Goal: Task Accomplishment & Management: Complete application form

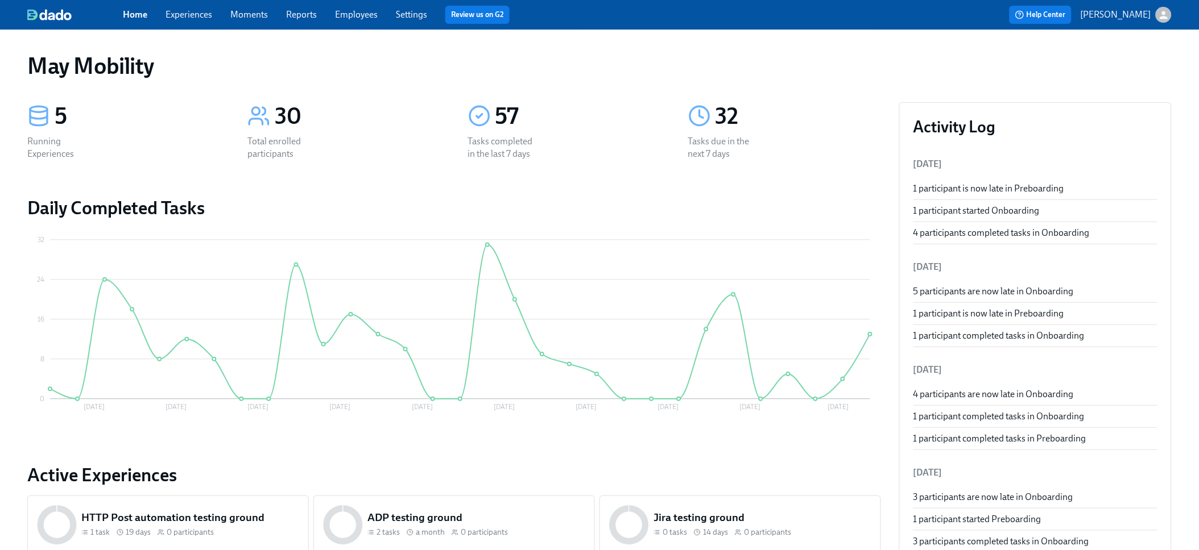
click at [159, 15] on div "Home Experiences Moments Reports Employees Settings Review us on G2" at bounding box center [385, 15] width 524 height 18
click at [173, 16] on link "Experiences" at bounding box center [188, 14] width 47 height 11
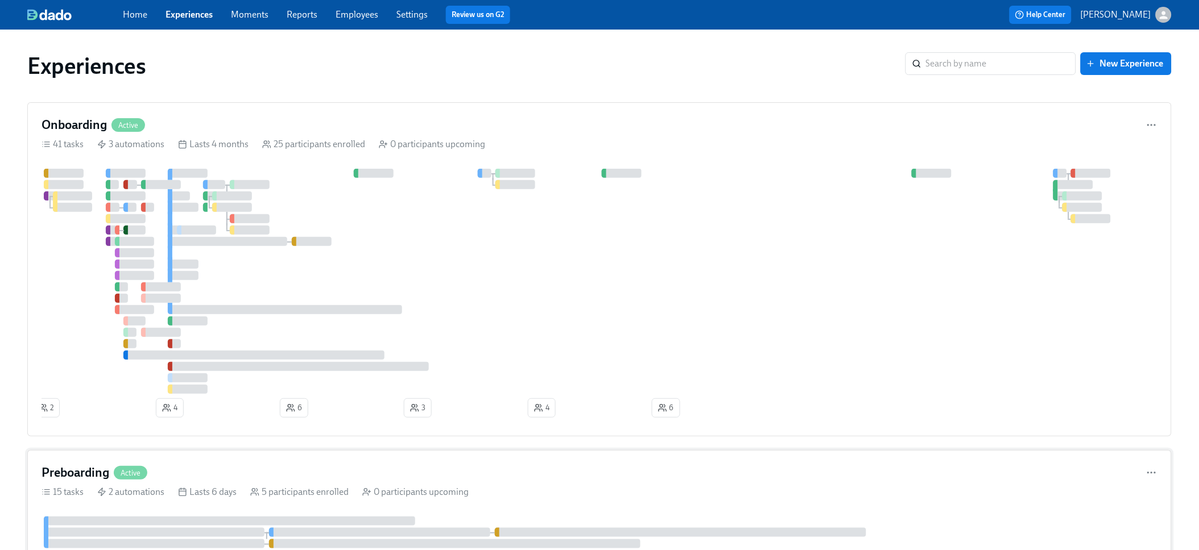
click at [195, 475] on div "Preboarding Active" at bounding box center [600, 473] width 1116 height 17
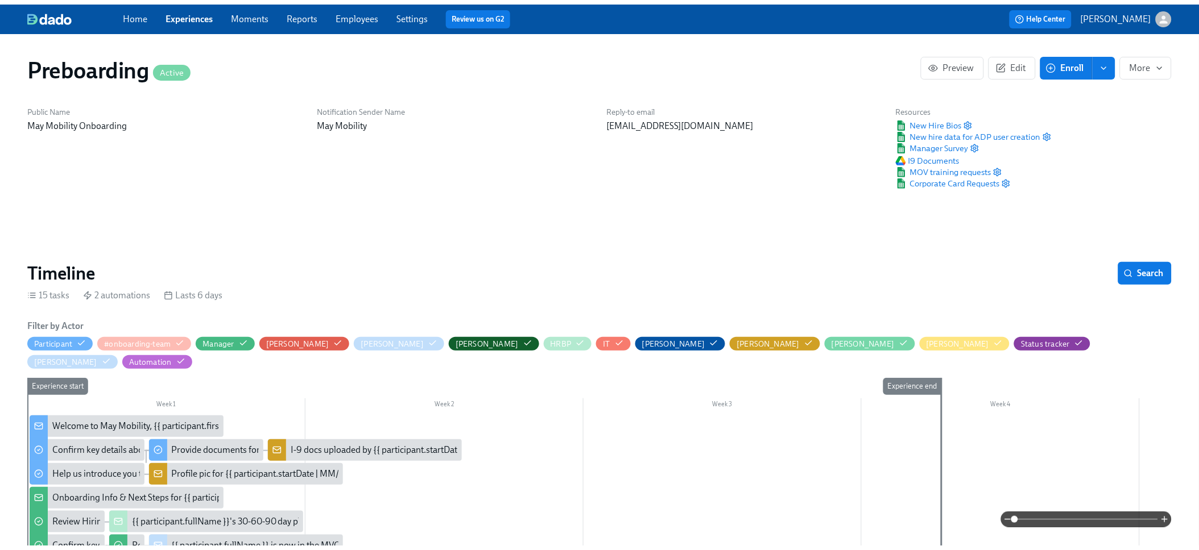
scroll to position [0, 1721]
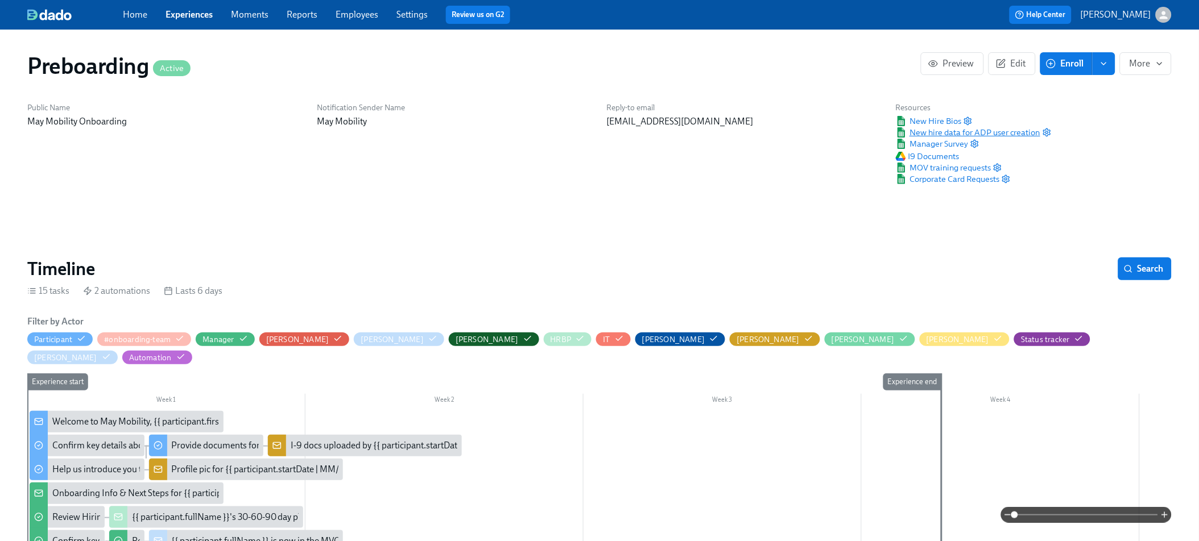
click at [945, 130] on span "New hire data for ADP user creation" at bounding box center [968, 132] width 144 height 11
click at [954, 118] on span "New Hire Bios" at bounding box center [928, 120] width 65 height 11
click at [336, 10] on link "Employees" at bounding box center [356, 14] width 43 height 11
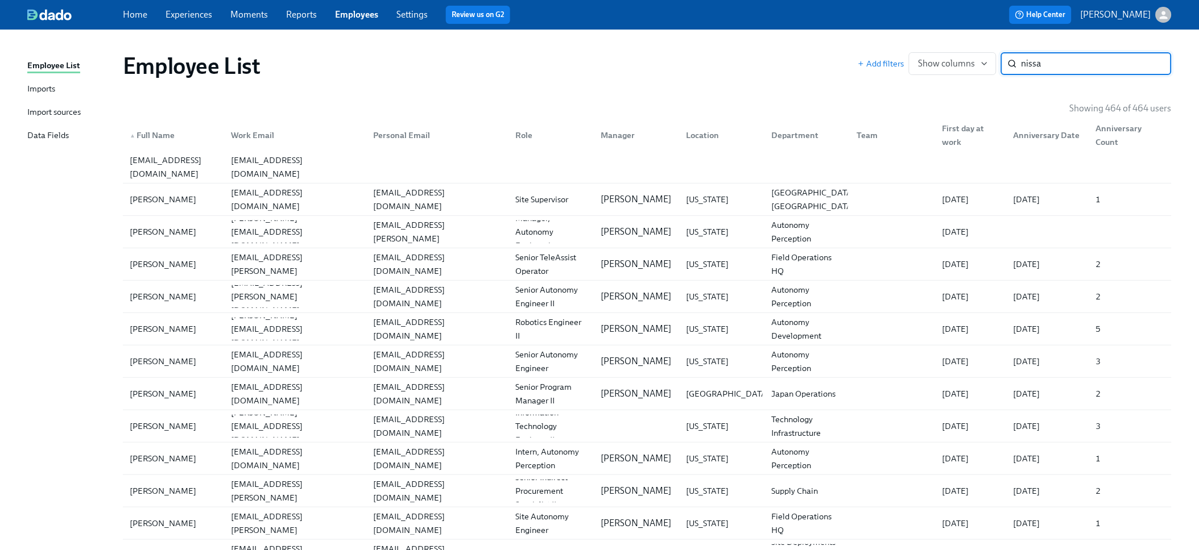
type input "nissa"
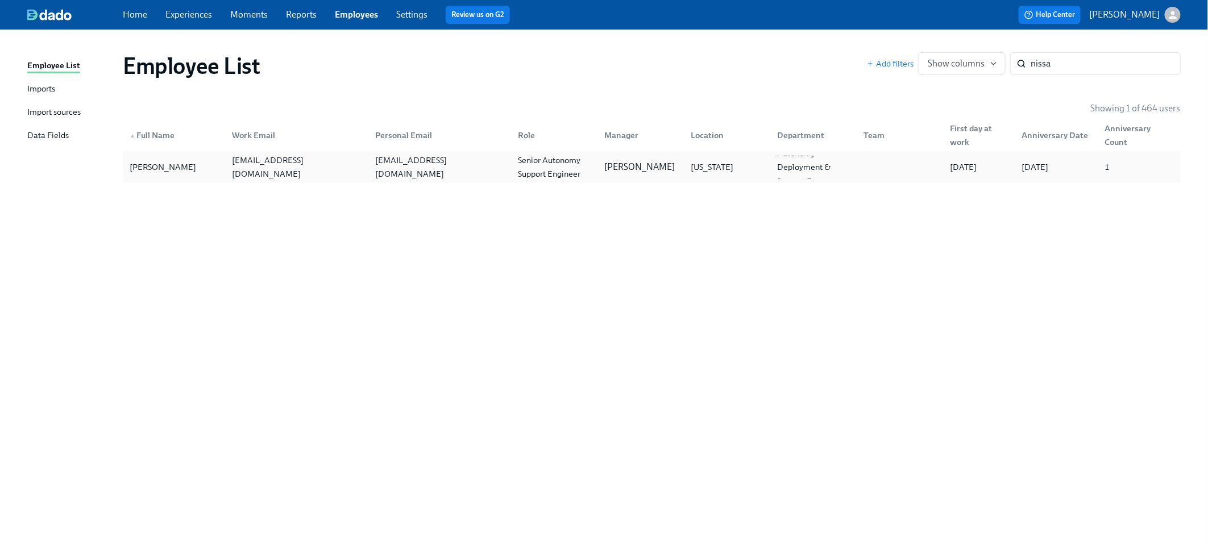
click at [416, 175] on div "nelkingt@gmail.com" at bounding box center [437, 167] width 143 height 23
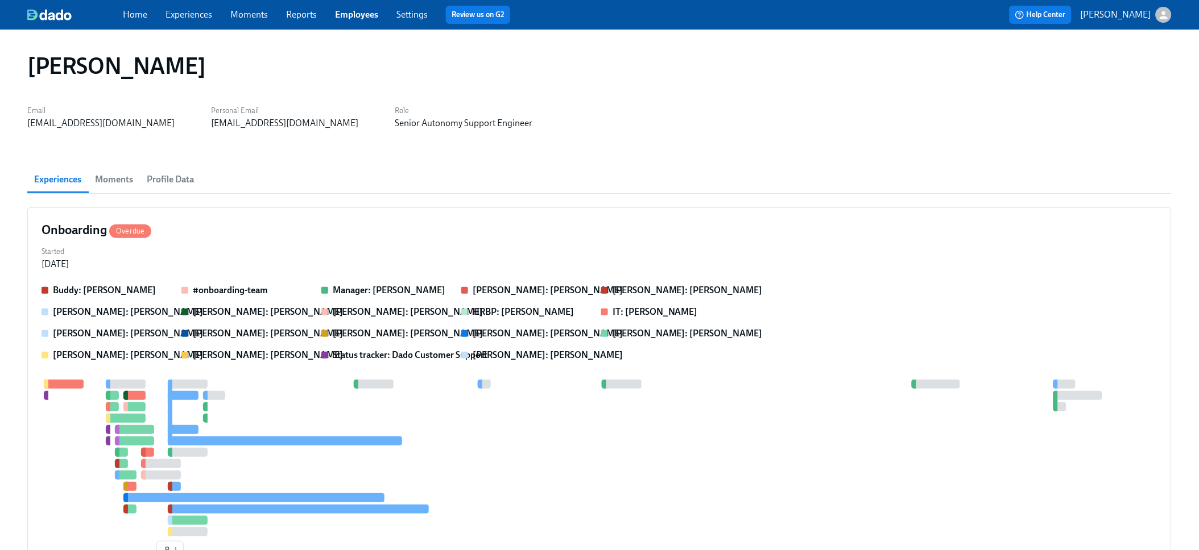
click at [188, 180] on span "Profile Data" at bounding box center [170, 180] width 47 height 16
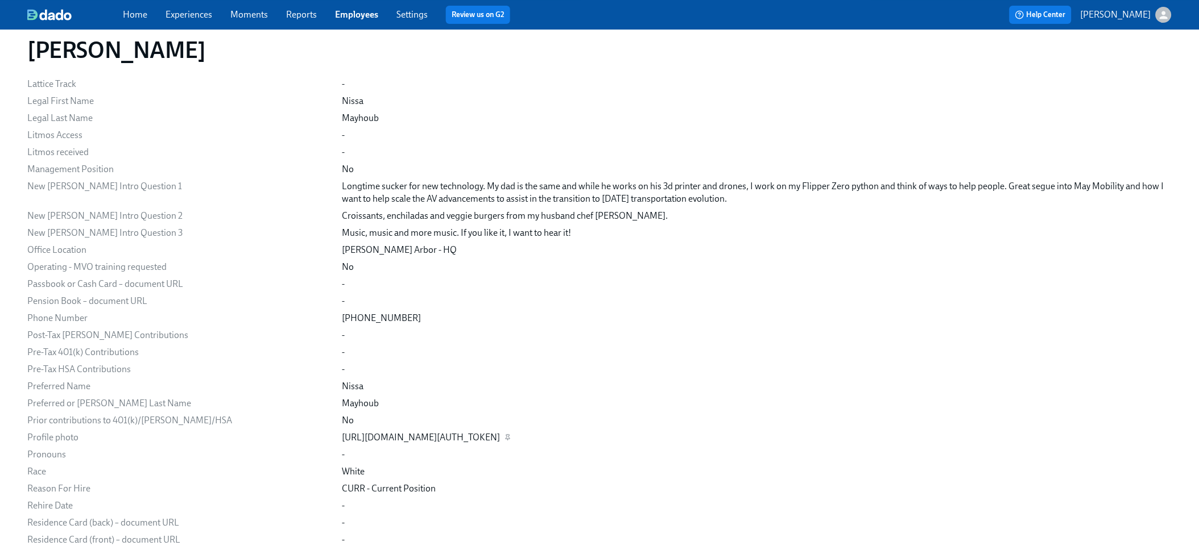
scroll to position [1240, 0]
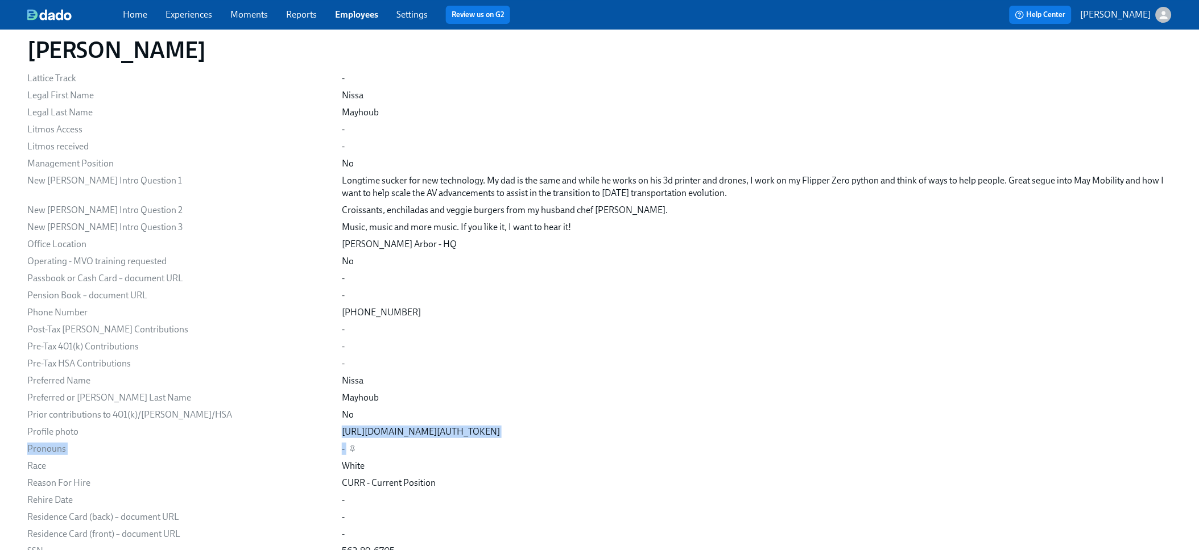
drag, startPoint x: 303, startPoint y: 430, endPoint x: 980, endPoint y: 446, distance: 677.4
copy div "https://my.dadohr.com/api/uploads?accessToken=e_5upvgji5jhjhRdynnSUAOMAf_zo5vCX…"
click at [442, 433] on div "https://my.dadohr.com/api/uploads?accessToken=e_5upvgji5jhjhRdynnSUAOMAf_zo5vCX…" at bounding box center [421, 432] width 158 height 13
drag, startPoint x: 957, startPoint y: 432, endPoint x: 306, endPoint y: 432, distance: 651.1
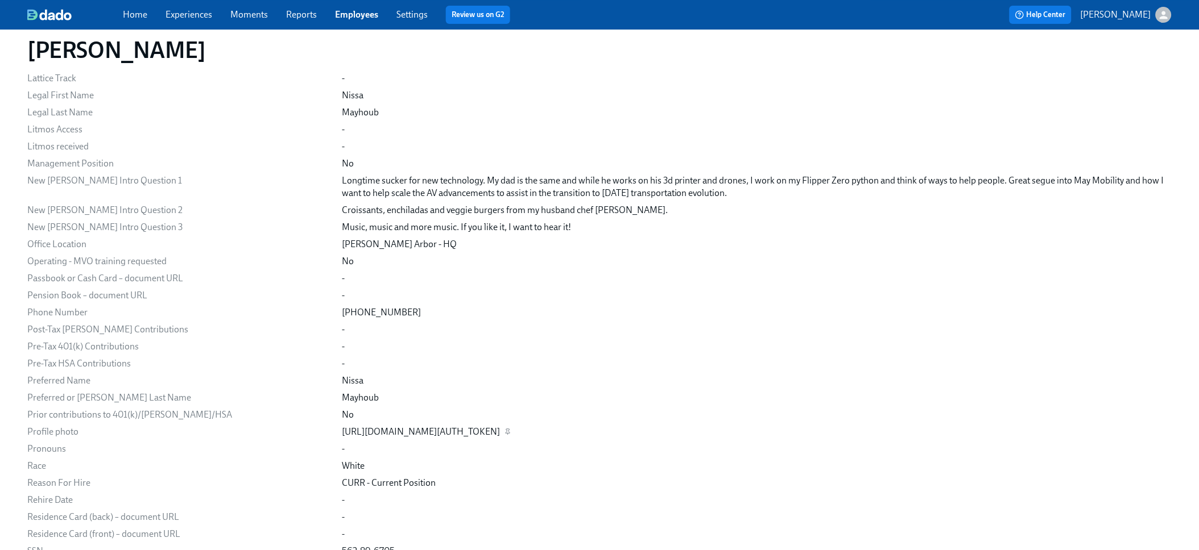
click at [342, 432] on div "https://my.dadohr.com/api/uploads?accessToken=e_5upvgji5jhjhRdynnSUAOMAf_zo5vCX…" at bounding box center [421, 432] width 158 height 13
copy div "https://my.dadohr.com/api/uploads?accessToken=e_5upvgji5jhjhRdynnSUAOMAf_zo5vCX…"
drag, startPoint x: 376, startPoint y: 185, endPoint x: 665, endPoint y: 189, distance: 288.9
click at [665, 189] on div "Longtime sucker for new technology. My dad is the same and while he works on hi…" at bounding box center [751, 187] width 818 height 25
copy div "Longtime sucker for new technology. My dad is the same and while he works on hi…"
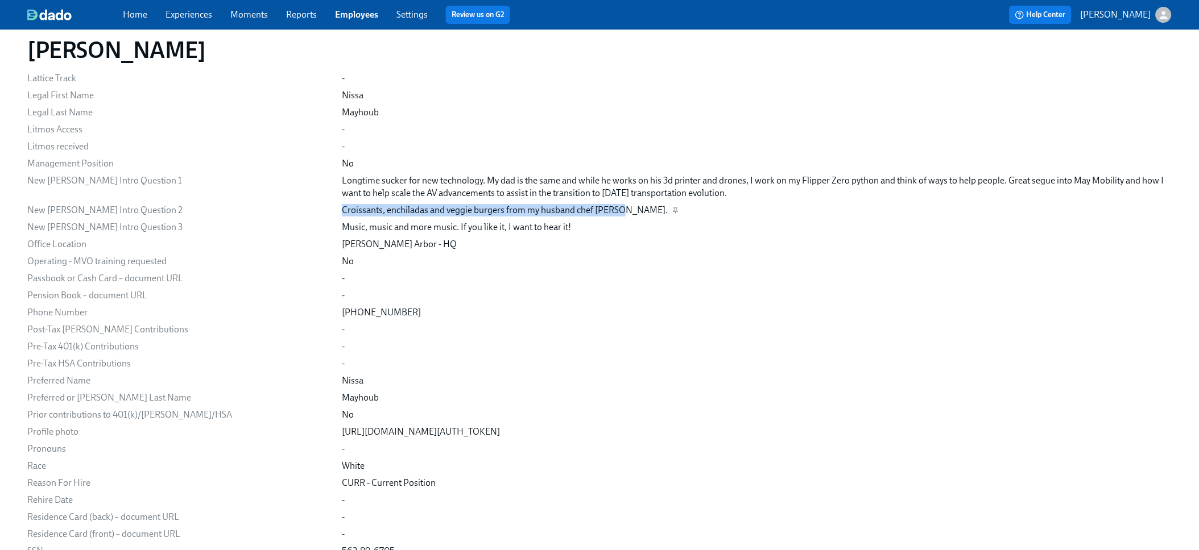
drag, startPoint x: 304, startPoint y: 208, endPoint x: 589, endPoint y: 209, distance: 284.9
copy div "Croissants, enchiladas and veggie burgers from my husband chef Kareem"
click at [549, 227] on div "Music, music and more music. If you like it, I want to hear it!" at bounding box center [757, 227] width 830 height 13
drag, startPoint x: 305, startPoint y: 225, endPoint x: 533, endPoint y: 228, distance: 228.0
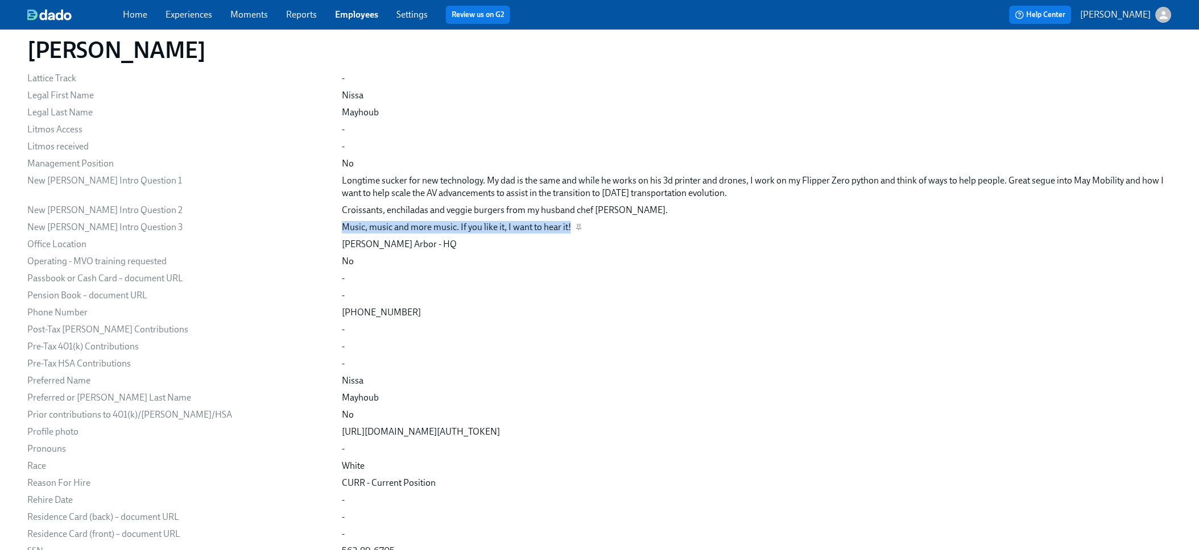
click at [533, 228] on div "Music, music and more music. If you like it, I want to hear it!" at bounding box center [456, 227] width 229 height 13
copy div "Music, music and more music. If you like it, I want to hear it!"
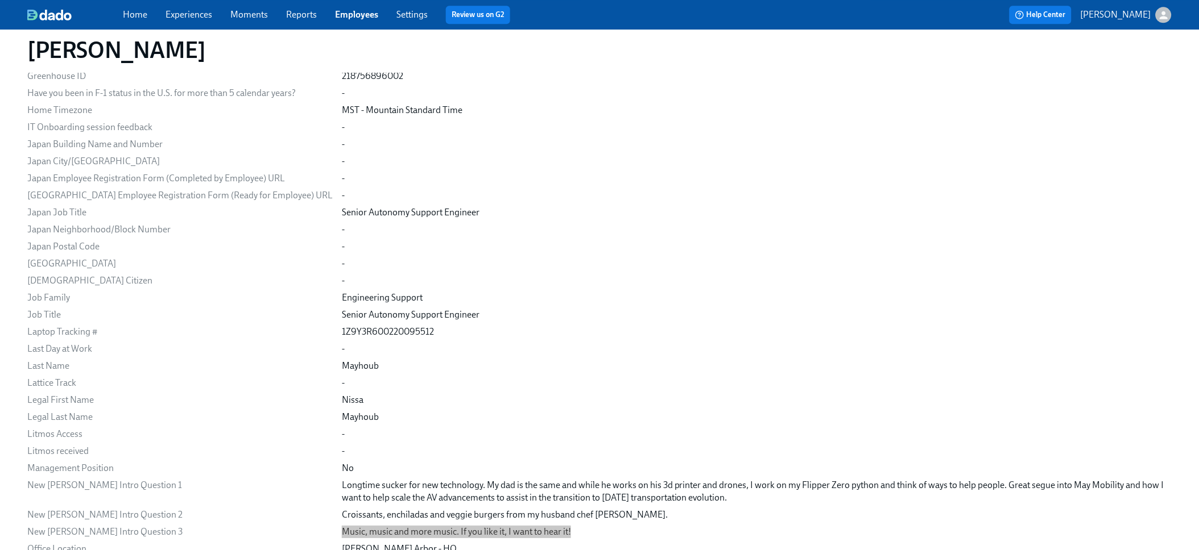
scroll to position [933, 0]
drag, startPoint x: 303, startPoint y: 318, endPoint x: 442, endPoint y: 318, distance: 139.3
click at [442, 318] on div "Email nissa.mayhoub@maymobility.com Personal Email nelkingt@gmail.com Location …" at bounding box center [599, 257] width 1144 height 1965
copy div "Senior Autonomy Support Engineer"
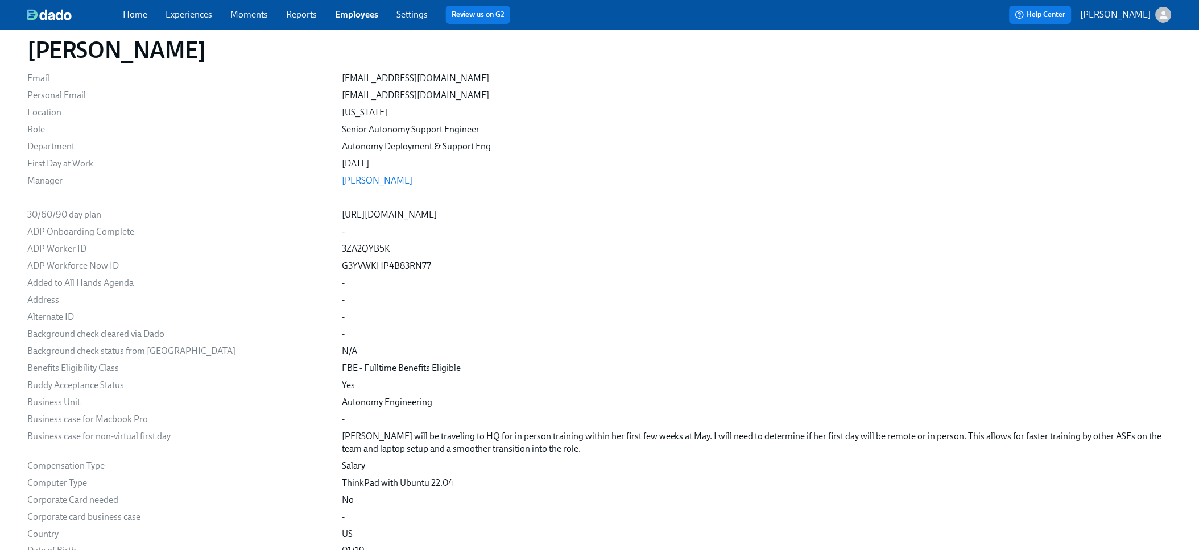
scroll to position [118, 0]
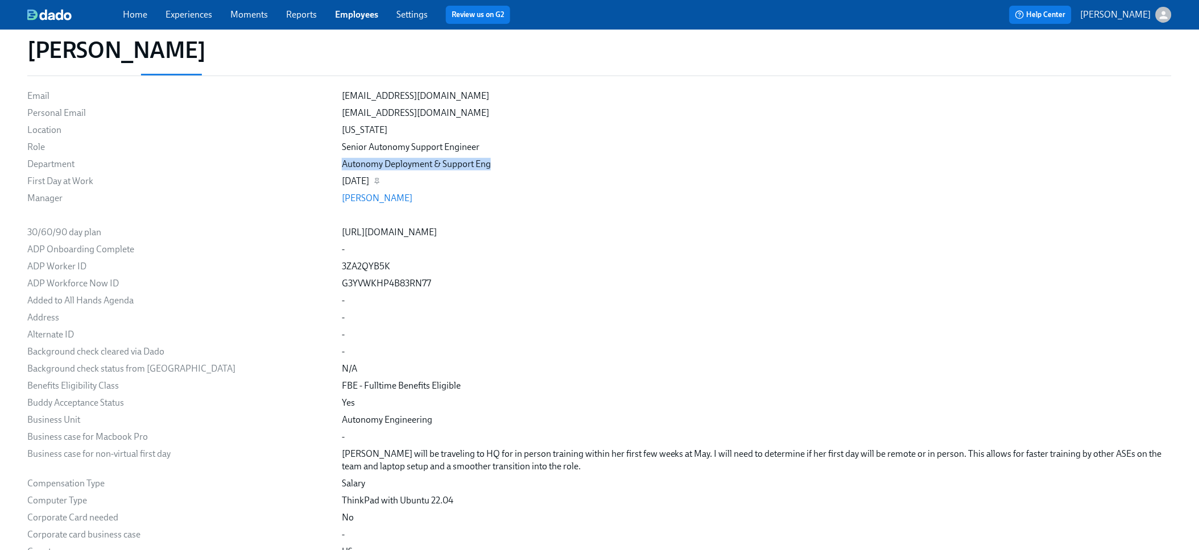
drag, startPoint x: 305, startPoint y: 163, endPoint x: 453, endPoint y: 177, distance: 148.5
click at [455, 164] on div "Autonomy Deployment & Support Eng" at bounding box center [757, 164] width 830 height 13
copy div "Autonomy Deployment & Support Eng"
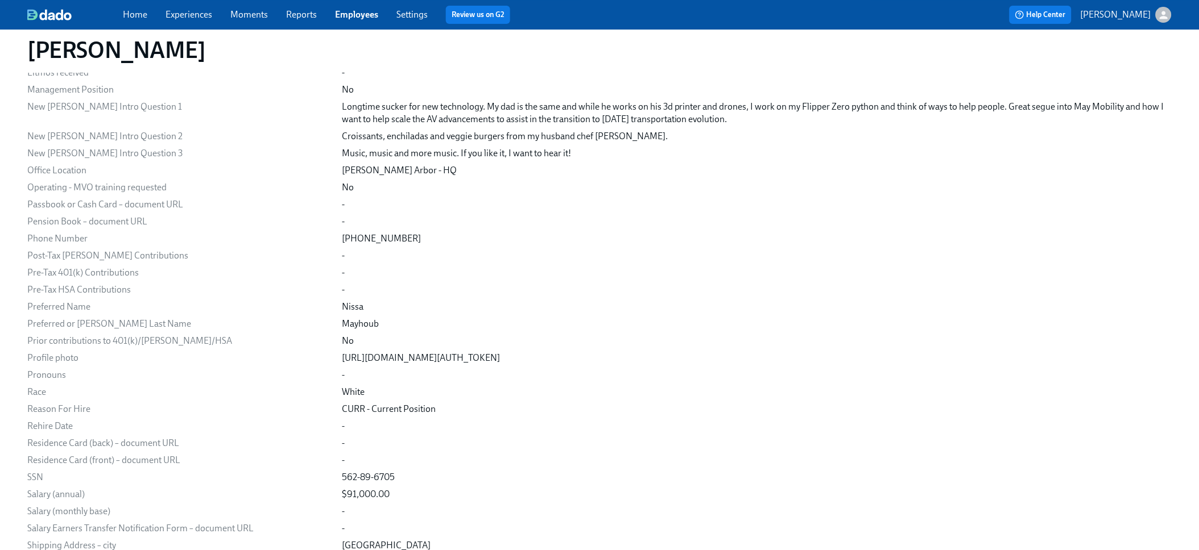
scroll to position [1070, 0]
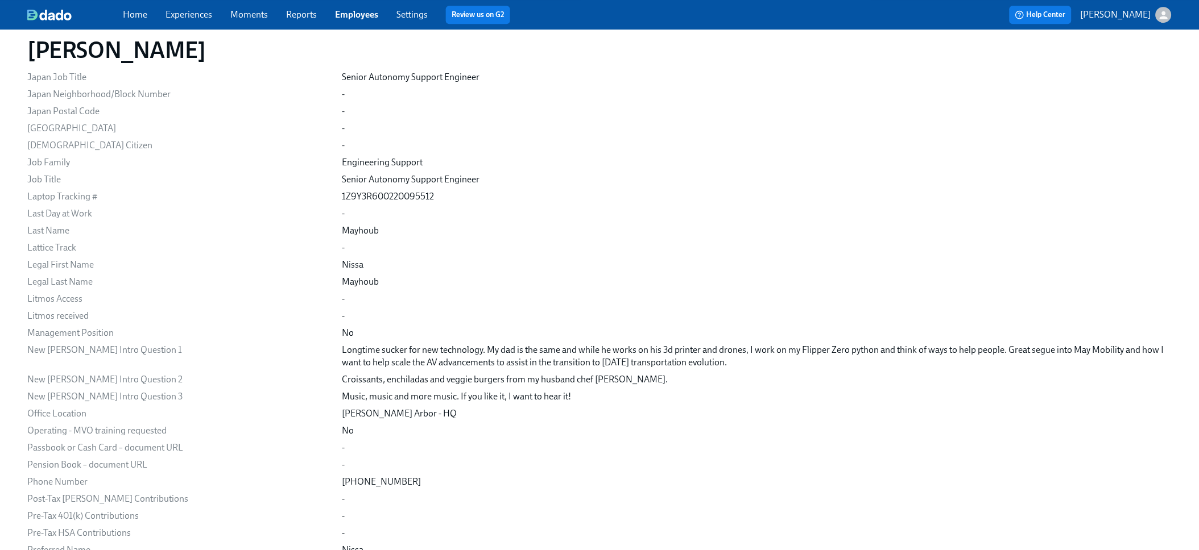
click at [351, 15] on link "Employees" at bounding box center [356, 14] width 43 height 11
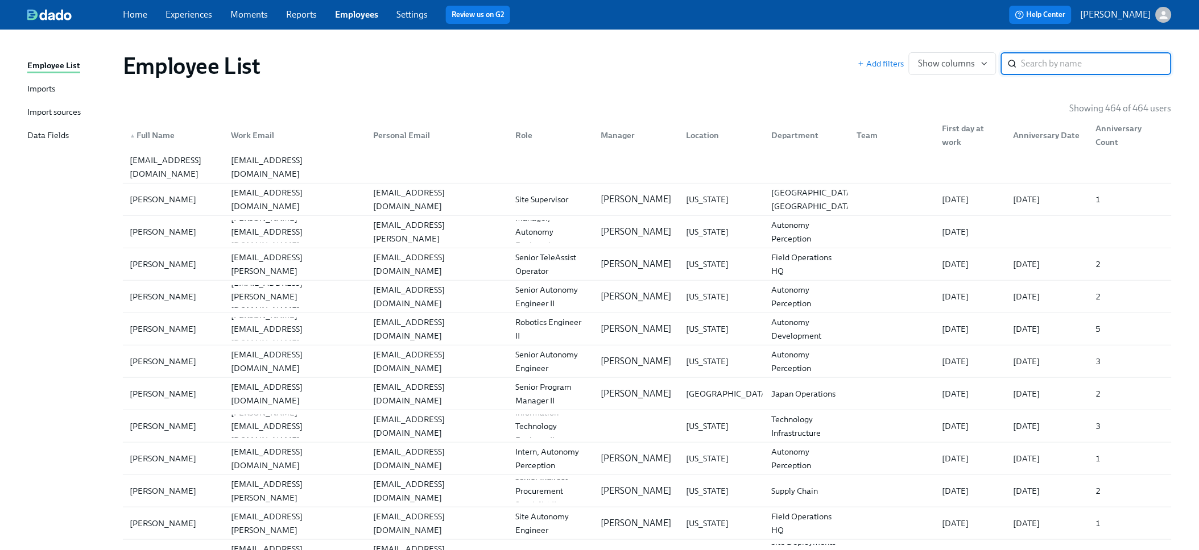
click at [1022, 68] on input "search" at bounding box center [1096, 63] width 150 height 23
type input "yi"
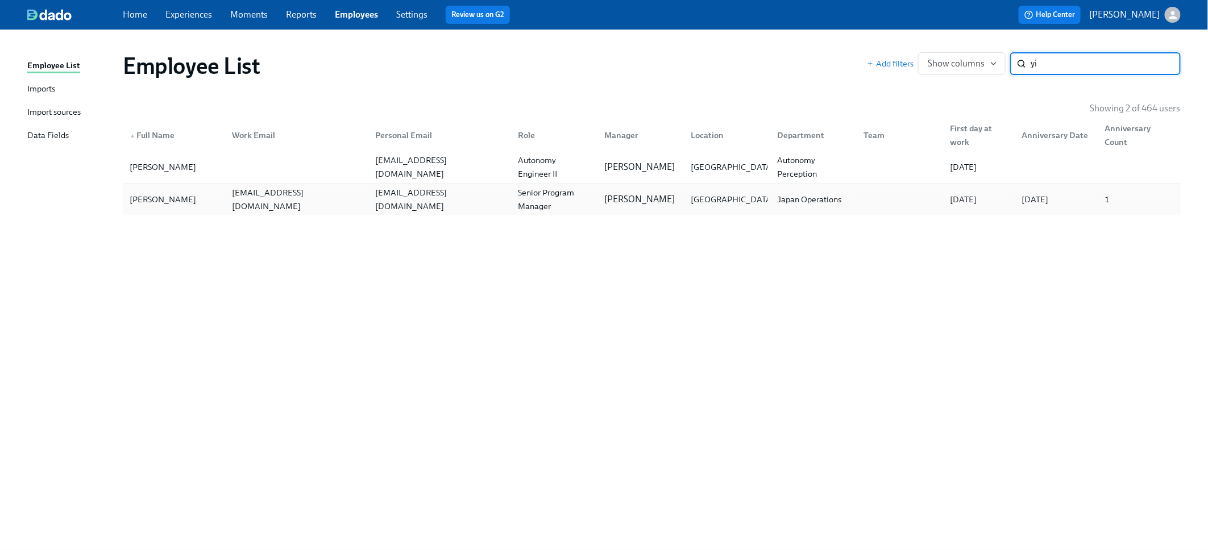
click at [380, 201] on div "shui88888888@gmail.com" at bounding box center [440, 199] width 139 height 27
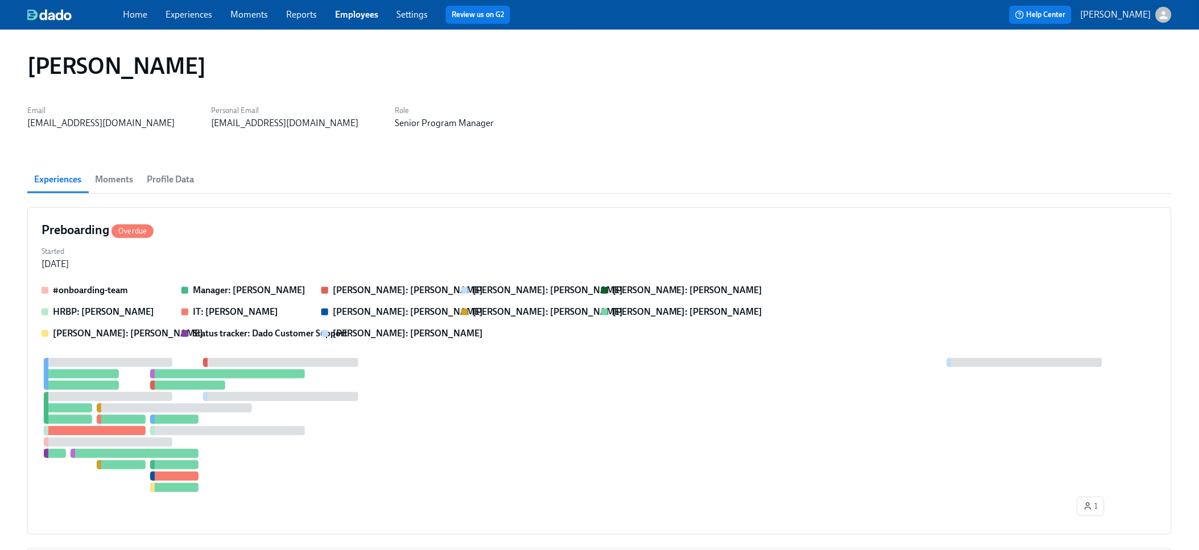
click at [188, 180] on span "Profile Data" at bounding box center [170, 180] width 47 height 16
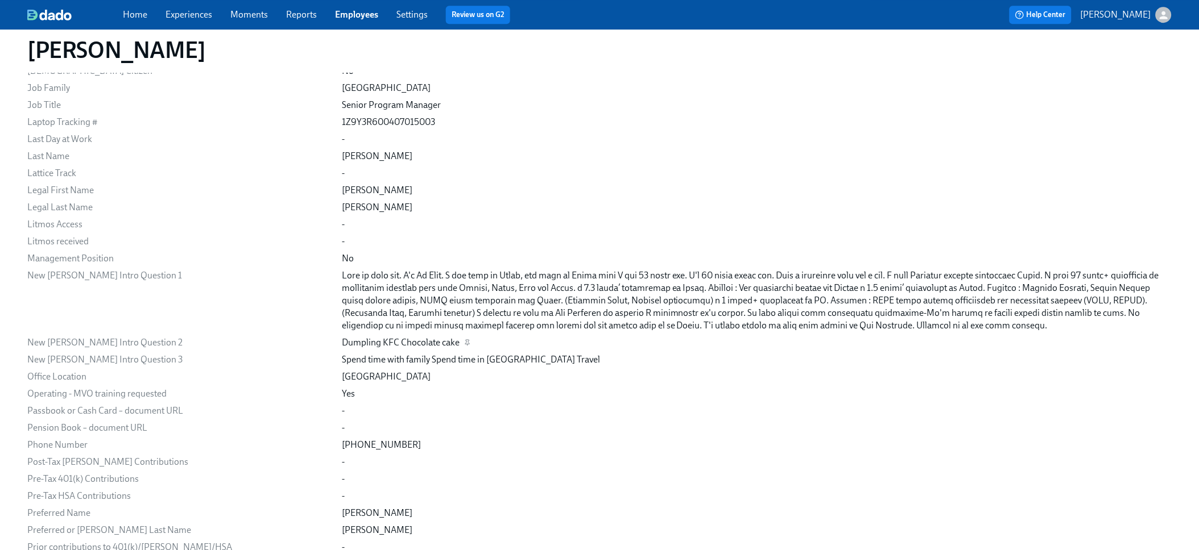
scroll to position [1240, 0]
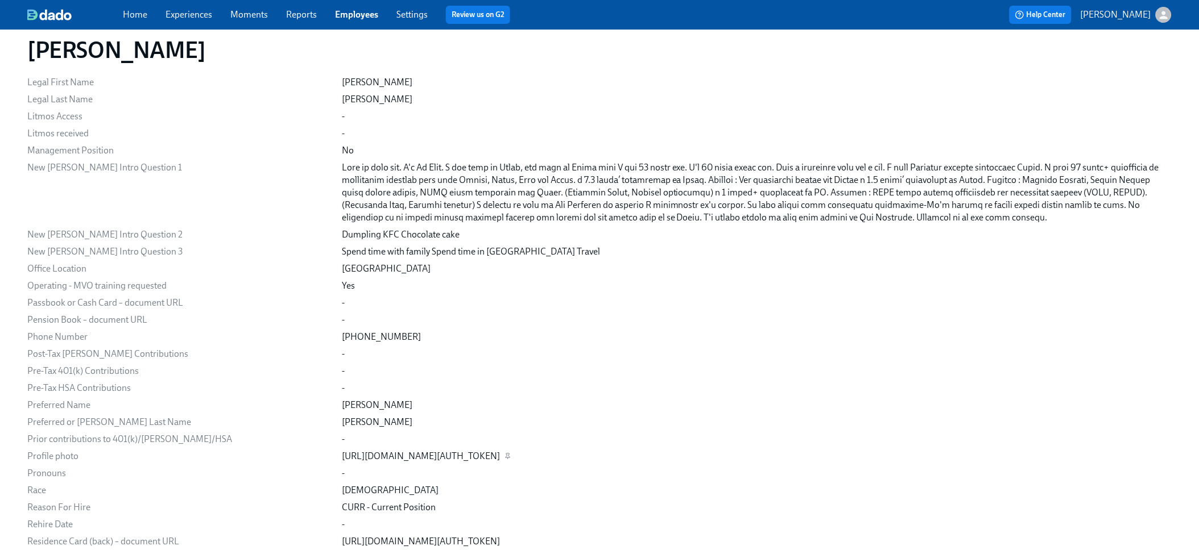
drag, startPoint x: 305, startPoint y: 456, endPoint x: 938, endPoint y: 461, distance: 632.3
click at [938, 461] on div "https://my.dadohr.com/api/uploads?accessToken=XiH91MkVvOgFFZ3VH2zUaUJ7Oe6eG&ref…" at bounding box center [757, 456] width 830 height 13
copy div "https://my.dadohr.com/api/uploads?accessToken=XiH91MkVvOgFFZ3VH2zUaUJ7Oe6eG&ref…"
click at [500, 454] on div "https://my.dadohr.com/api/uploads?accessToken=XiH91MkVvOgFFZ3VH2zUaUJ7Oe6eG&ref…" at bounding box center [421, 456] width 158 height 13
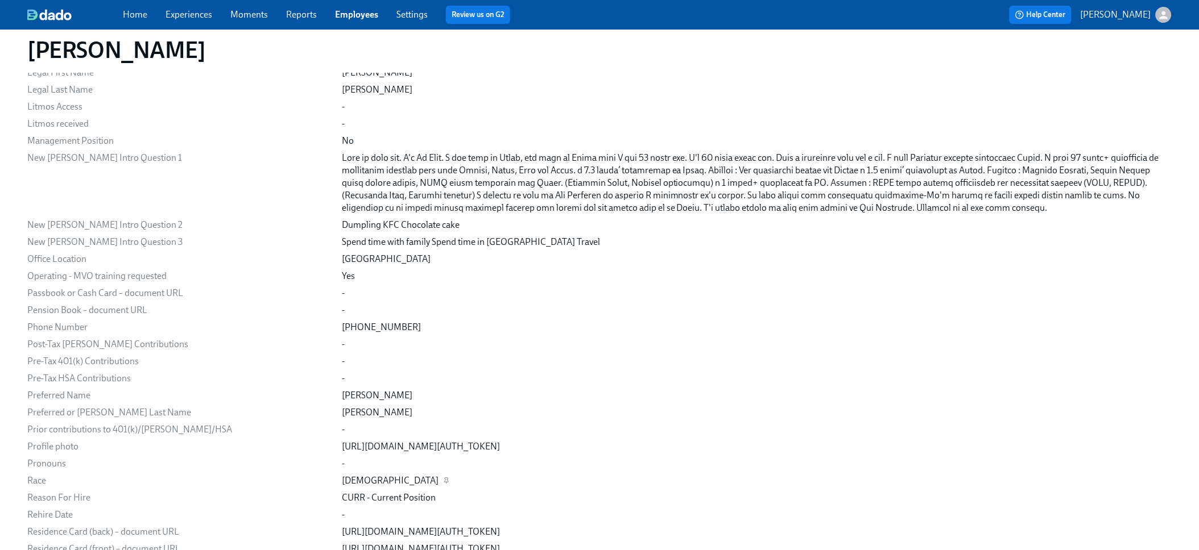
scroll to position [1314, 0]
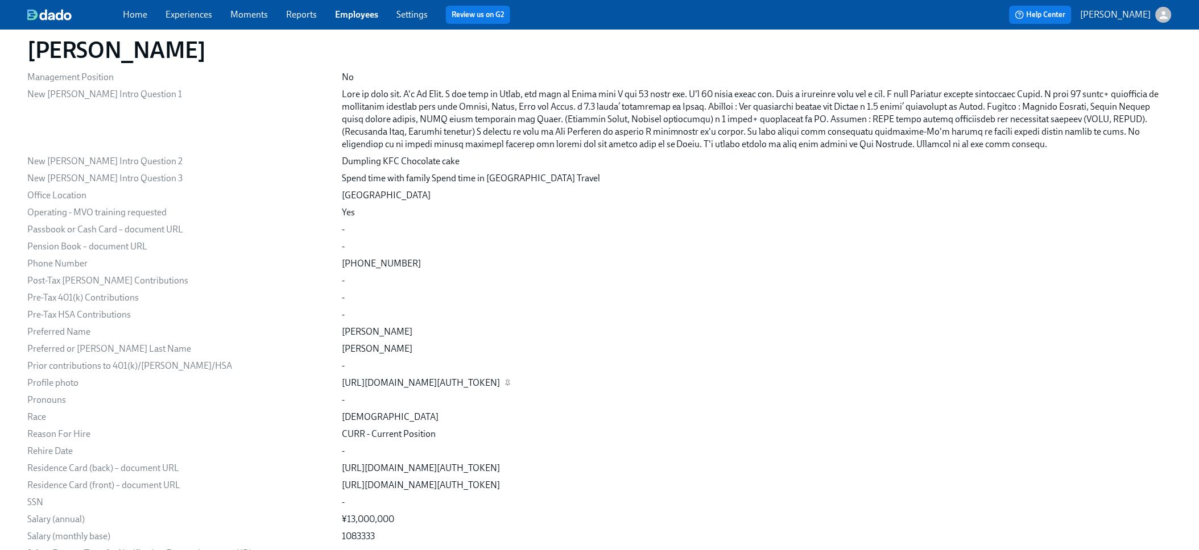
drag, startPoint x: 306, startPoint y: 382, endPoint x: 936, endPoint y: 385, distance: 629.5
click at [500, 385] on div "https://my.dadohr.com/api/uploads?accessToken=XiH91MkVvOgFFZ3VH2zUaUJ7Oe6eG&ref…" at bounding box center [421, 383] width 158 height 13
copy div "https://my.dadohr.com/api/uploads?accessToken=XiH91MkVvOgFFZ3VH2zUaUJ7Oe6eG&ref…"
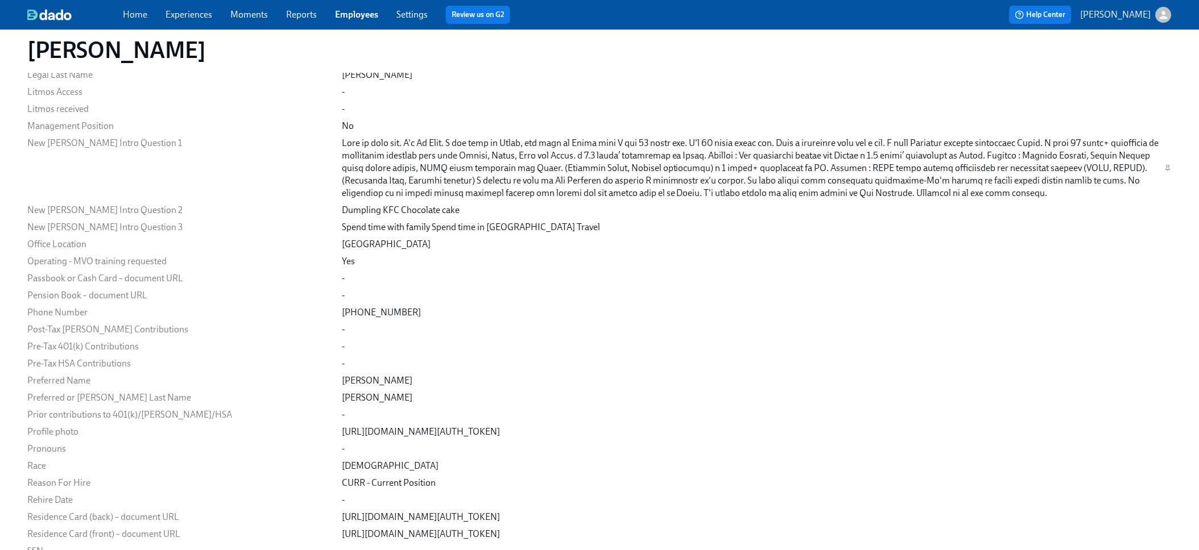
scroll to position [1257, 0]
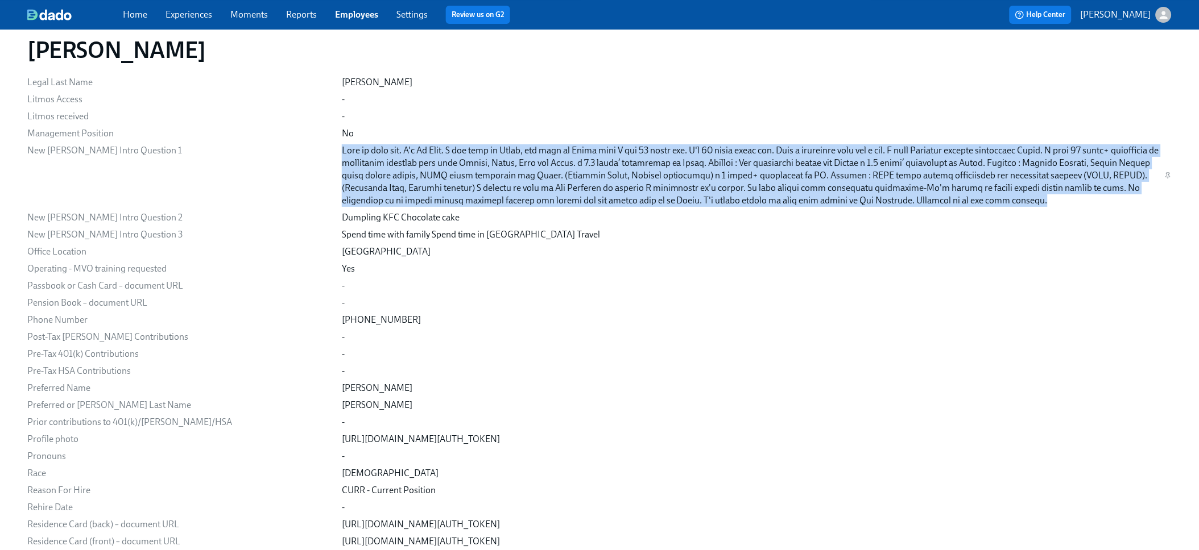
drag, startPoint x: 305, startPoint y: 150, endPoint x: 838, endPoint y: 203, distance: 534.9
click at [838, 203] on div at bounding box center [751, 175] width 818 height 63
copy div "Nice to meet you. I'm Yi Zhou. I was born in China, and came to Japan when I wa…"
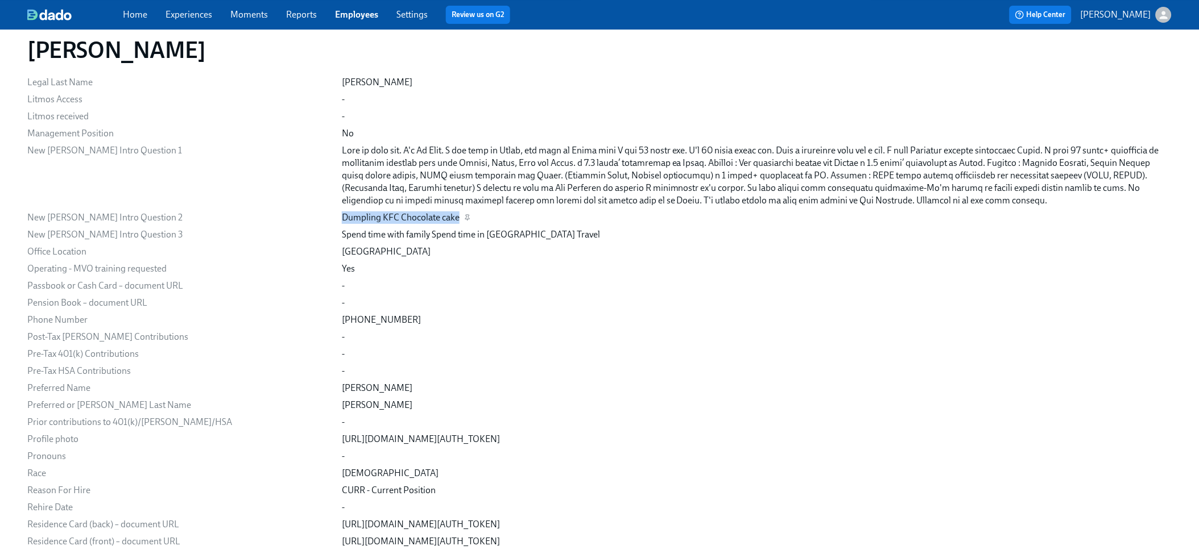
drag, startPoint x: 301, startPoint y: 216, endPoint x: 421, endPoint y: 219, distance: 120.0
drag, startPoint x: 448, startPoint y: 231, endPoint x: 298, endPoint y: 231, distance: 150.1
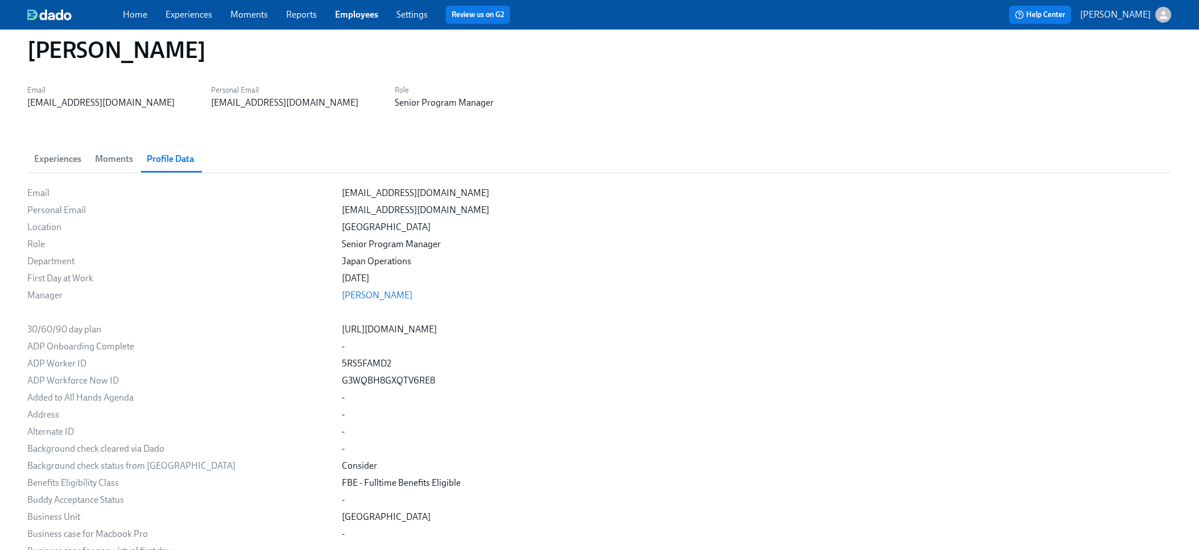
scroll to position [0, 0]
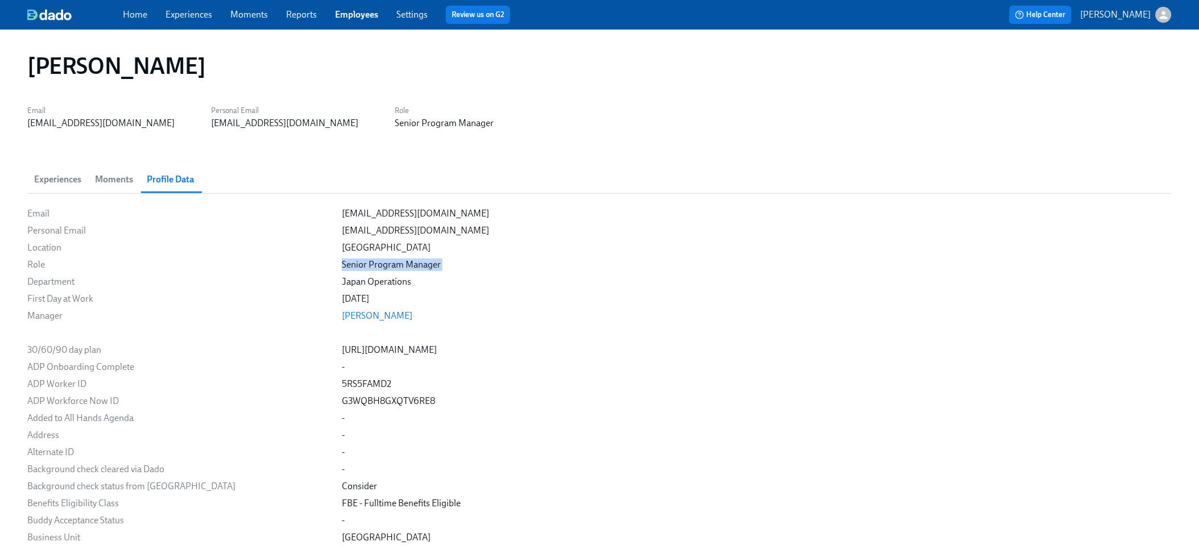
drag, startPoint x: 368, startPoint y: 270, endPoint x: 304, endPoint y: 270, distance: 64.3
drag, startPoint x: 371, startPoint y: 283, endPoint x: 303, endPoint y: 281, distance: 68.3
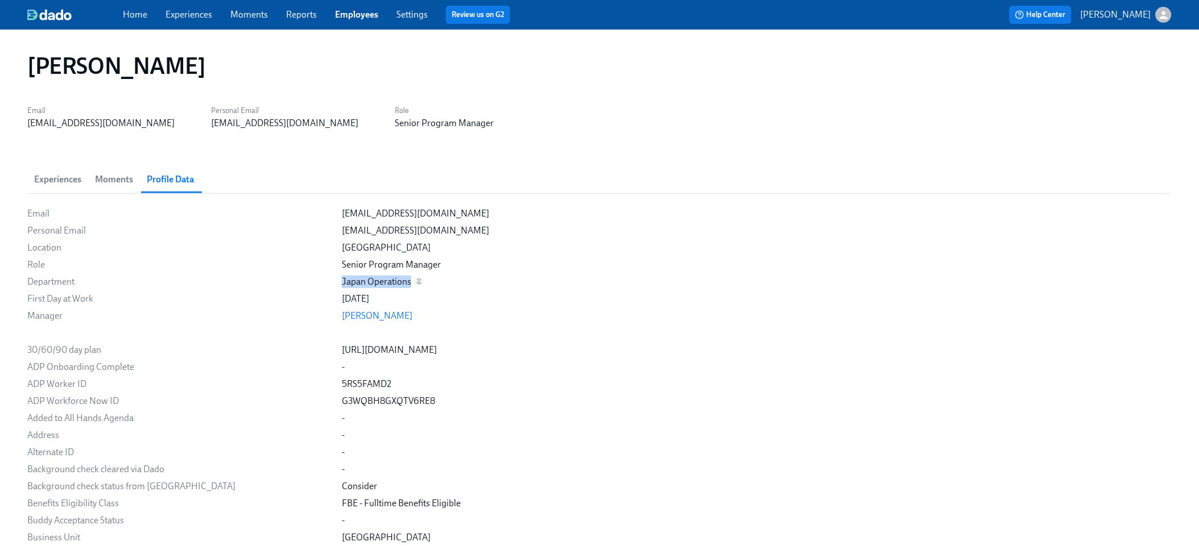
drag, startPoint x: 306, startPoint y: 281, endPoint x: 375, endPoint y: 284, distance: 68.3
click at [375, 284] on div "Japan Operations" at bounding box center [757, 282] width 830 height 13
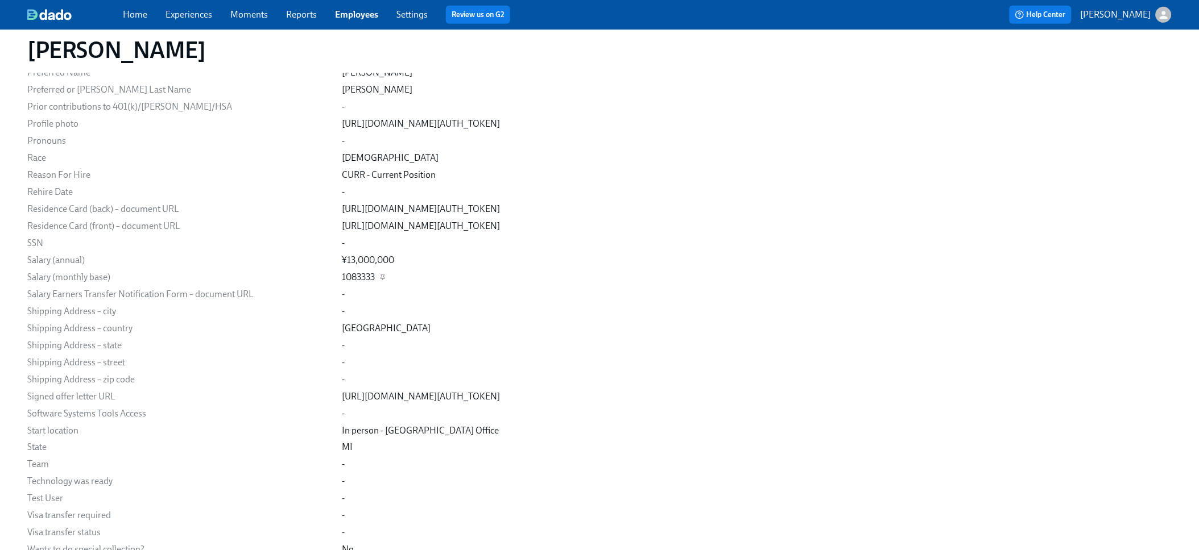
scroll to position [1571, 0]
drag, startPoint x: 306, startPoint y: 125, endPoint x: 936, endPoint y: 127, distance: 629.5
click at [500, 127] on div "https://my.dadohr.com/api/uploads?accessToken=XiH91MkVvOgFFZ3VH2zUaUJ7Oe6eG&ref…" at bounding box center [421, 126] width 158 height 13
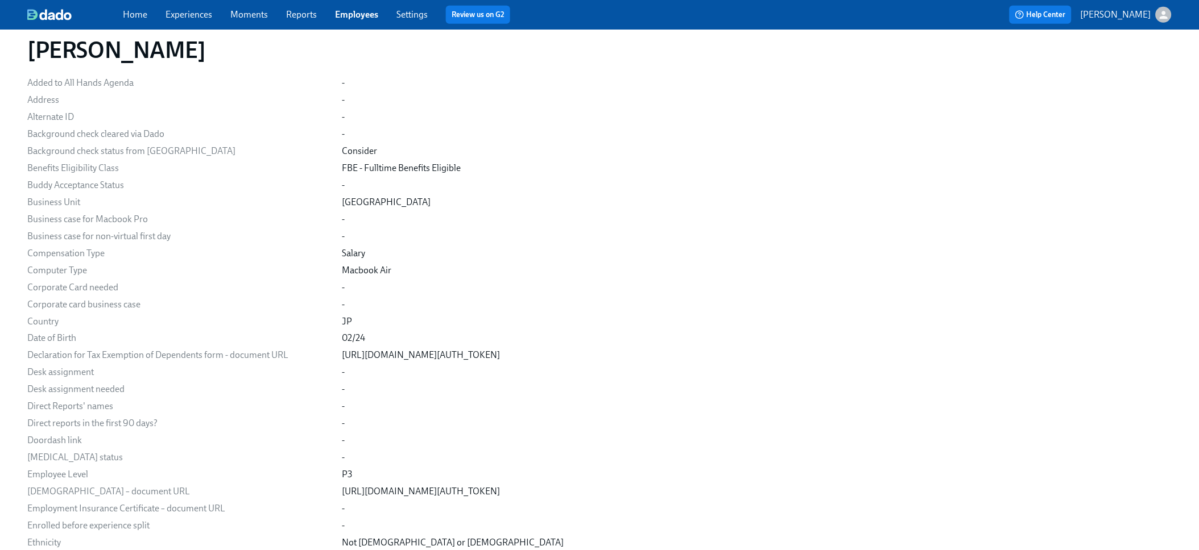
scroll to position [0, 0]
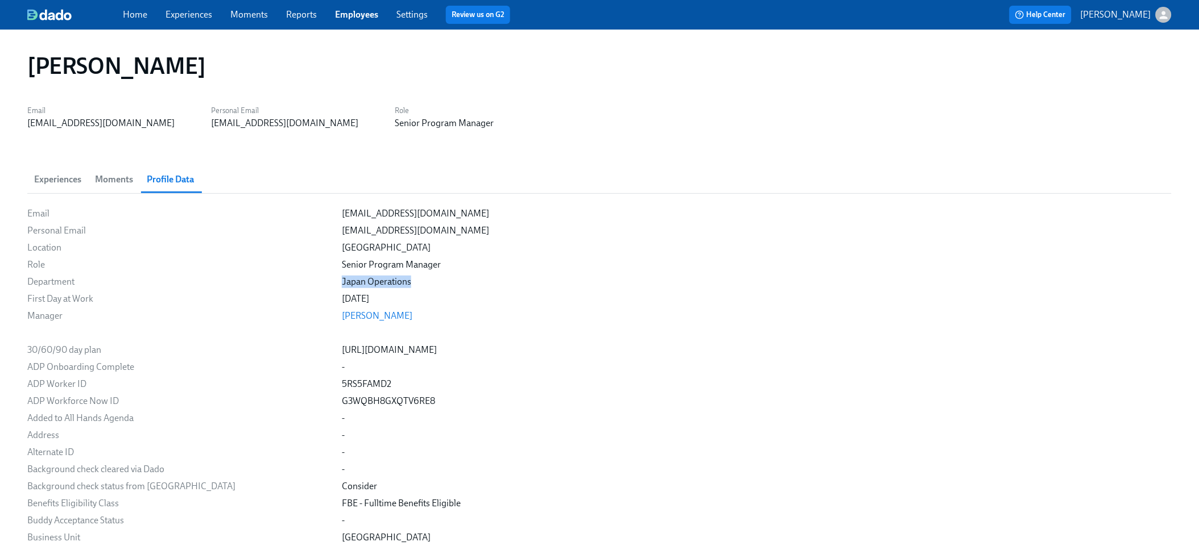
click at [201, 15] on link "Experiences" at bounding box center [188, 14] width 47 height 11
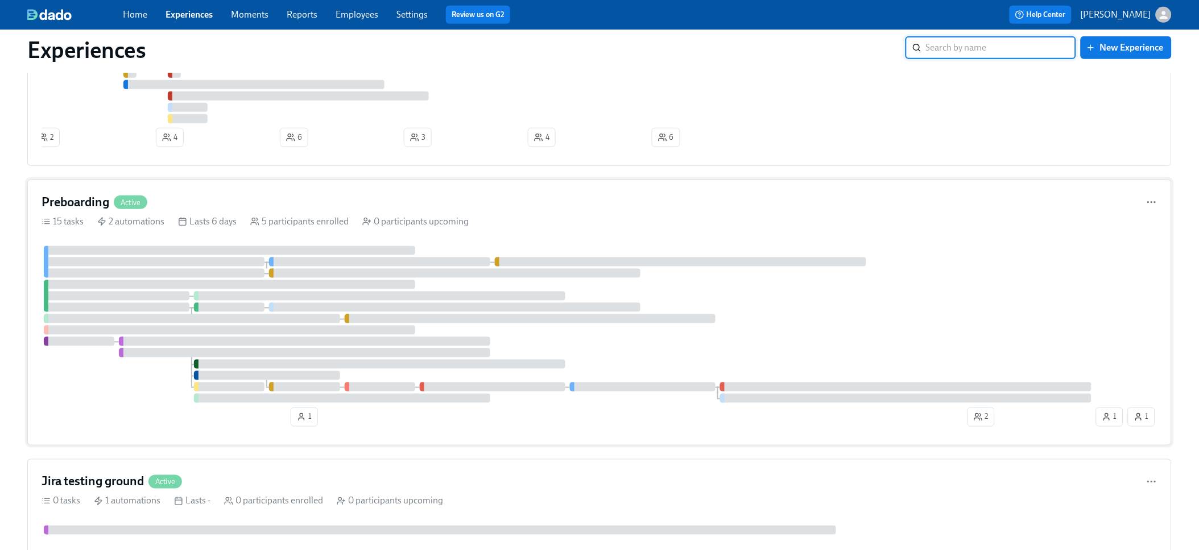
scroll to position [408, 0]
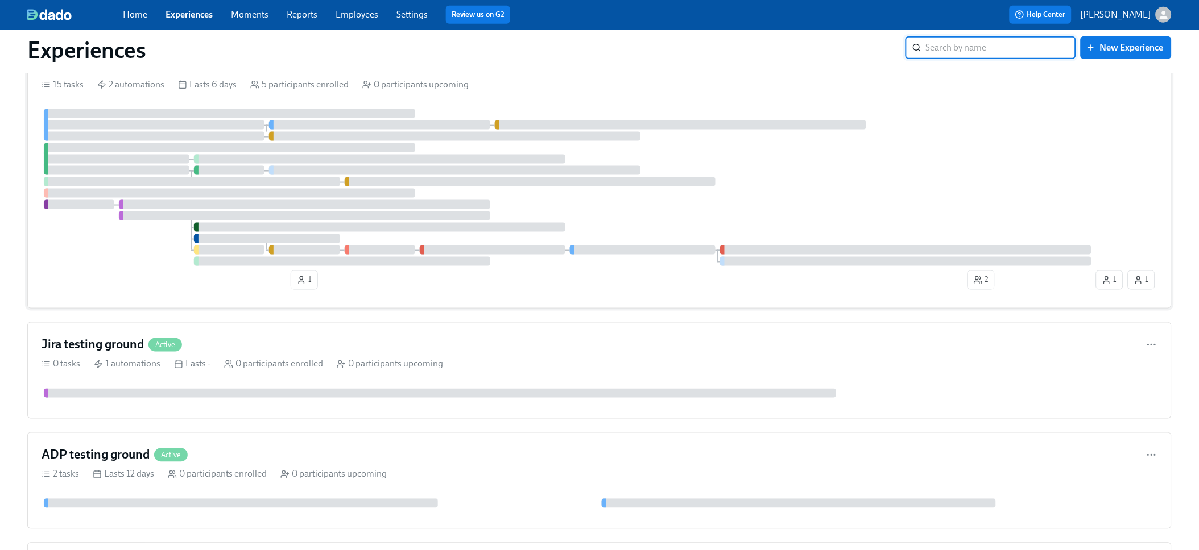
click at [268, 254] on div at bounding box center [568, 187] width 1052 height 157
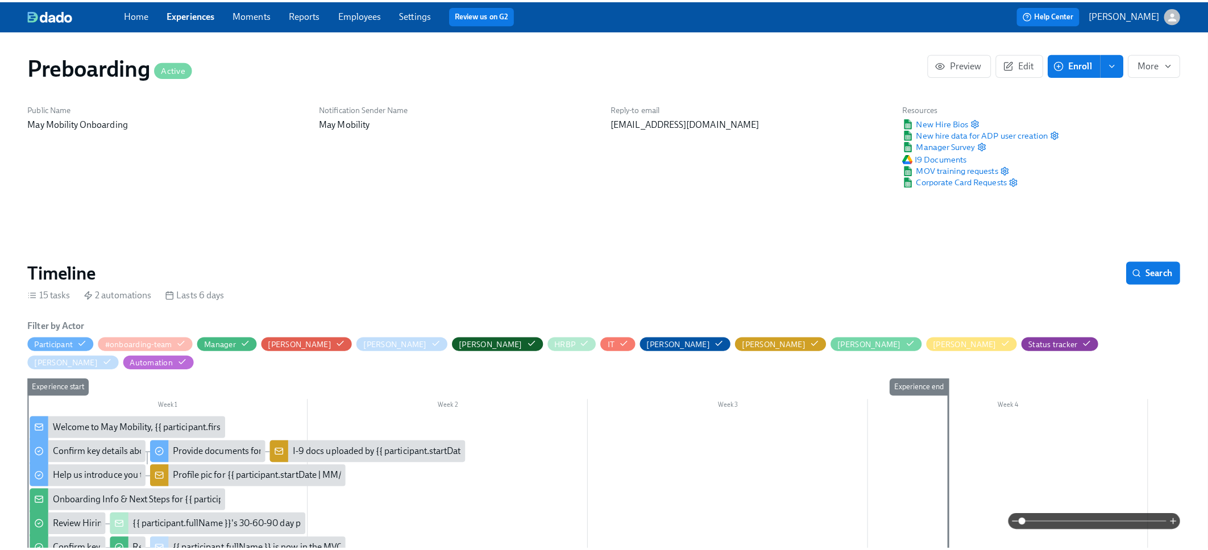
scroll to position [0, 1721]
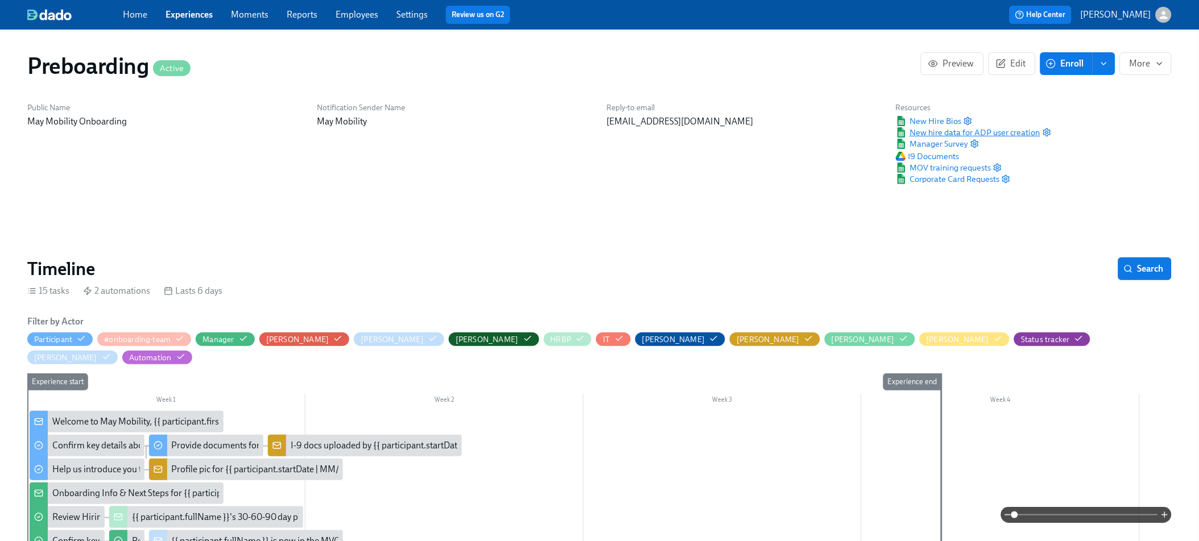
click at [966, 131] on span "New hire data for ADP user creation" at bounding box center [968, 132] width 144 height 11
click at [931, 123] on span "New Hire Bios" at bounding box center [928, 120] width 65 height 11
click at [965, 117] on icon "button" at bounding box center [967, 121] width 9 height 9
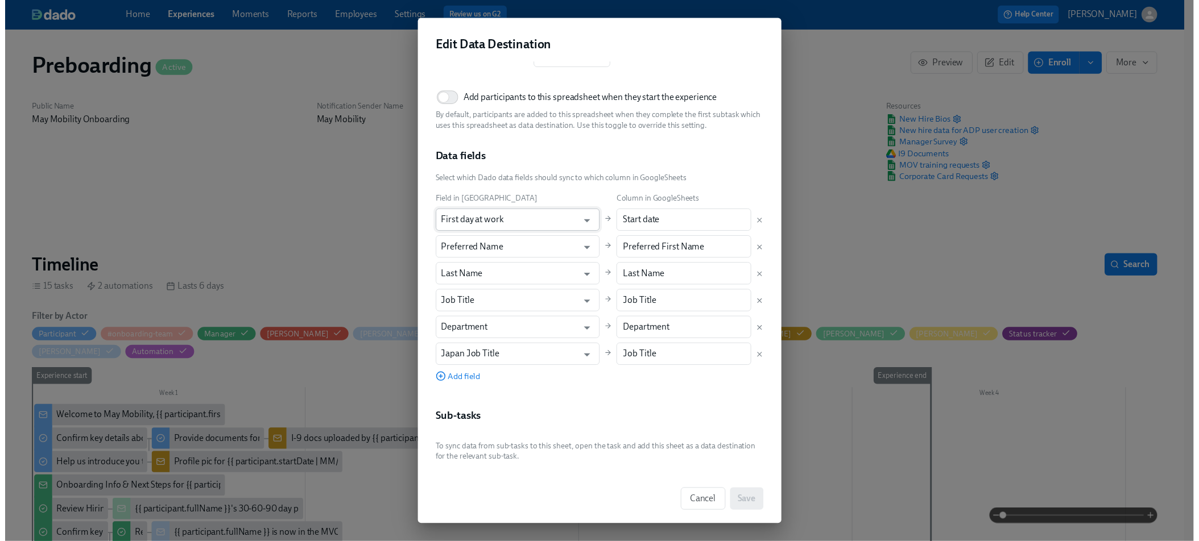
scroll to position [80, 0]
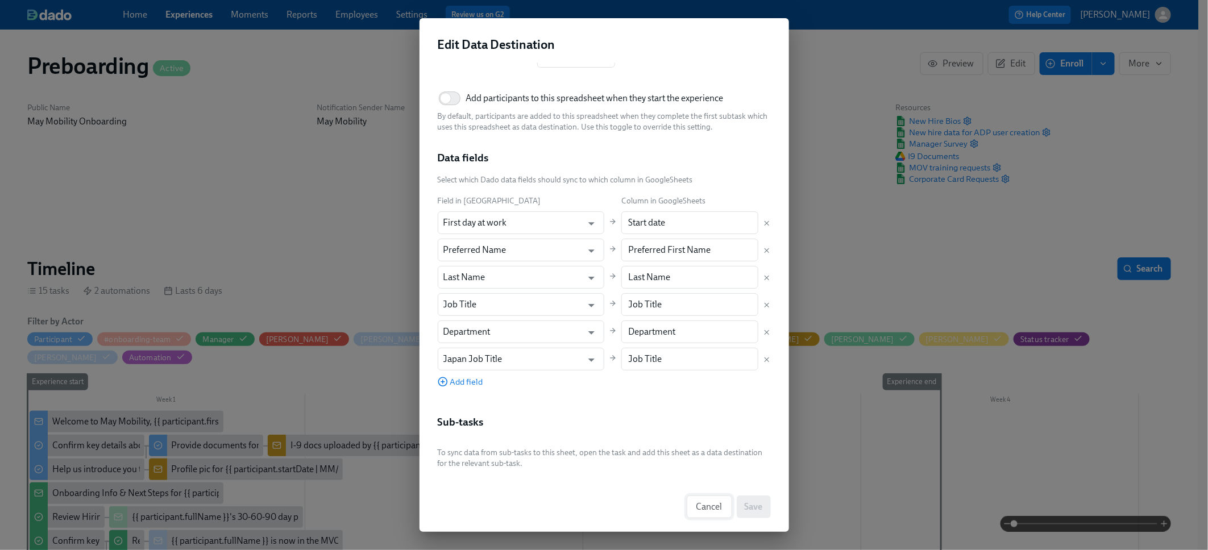
click at [699, 505] on span "Cancel" at bounding box center [710, 507] width 26 height 11
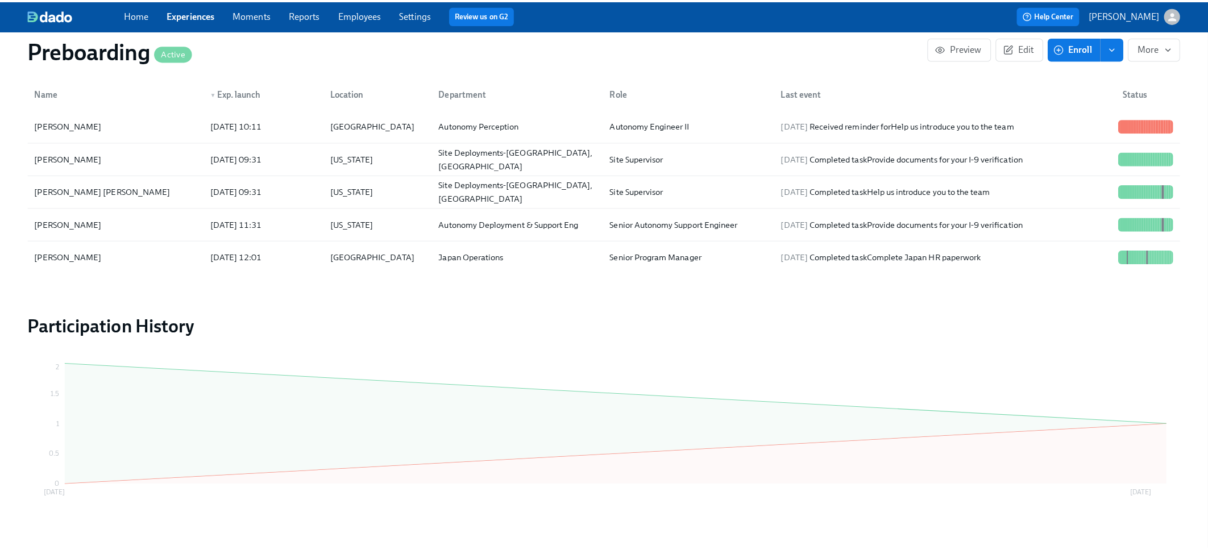
scroll to position [1005, 0]
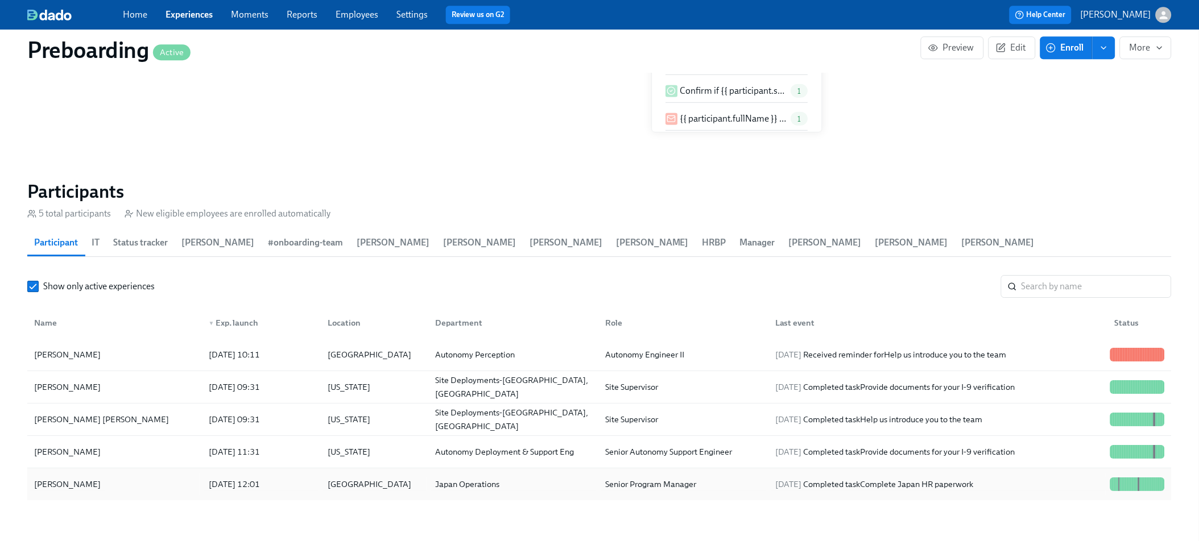
click at [72, 473] on div "Yi Zhou" at bounding box center [115, 484] width 170 height 23
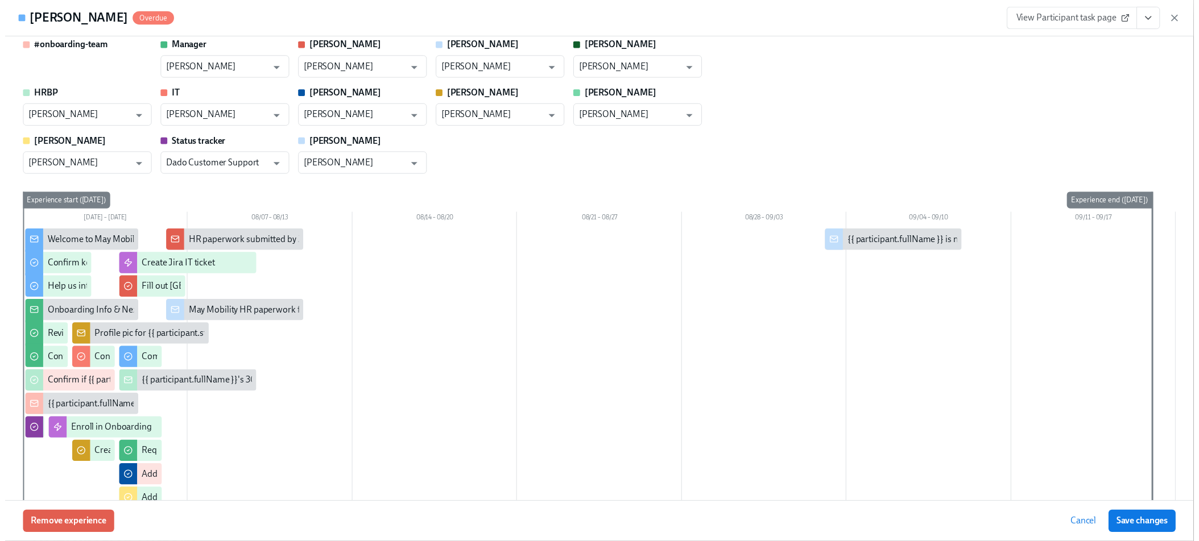
scroll to position [20, 0]
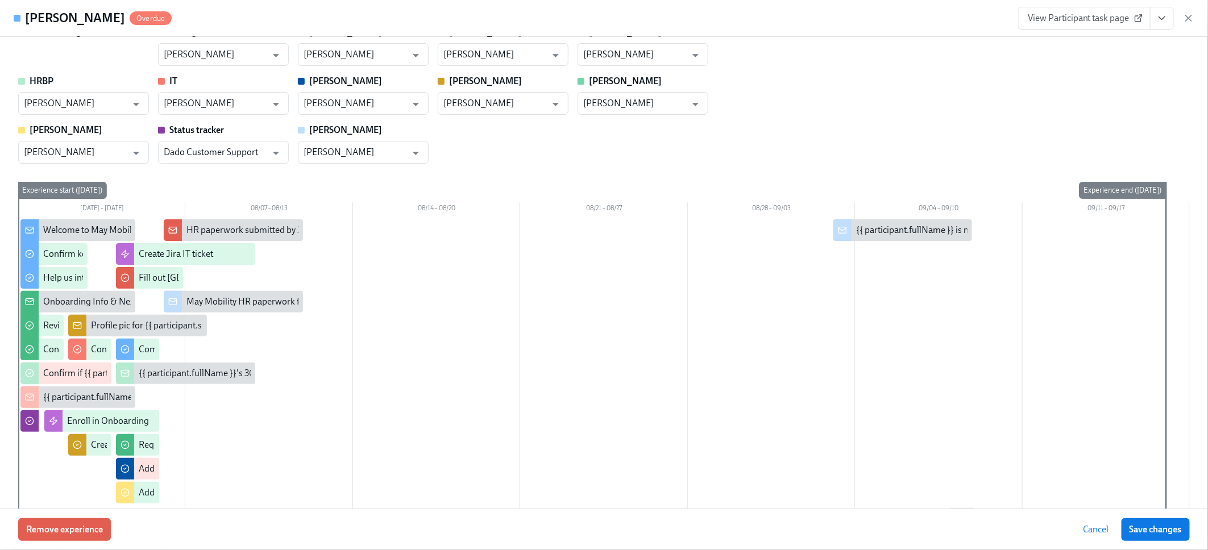
click at [1079, 20] on span "View Participant task page" at bounding box center [1084, 18] width 113 height 11
click at [1166, 20] on icon "View task page" at bounding box center [1162, 18] width 11 height 11
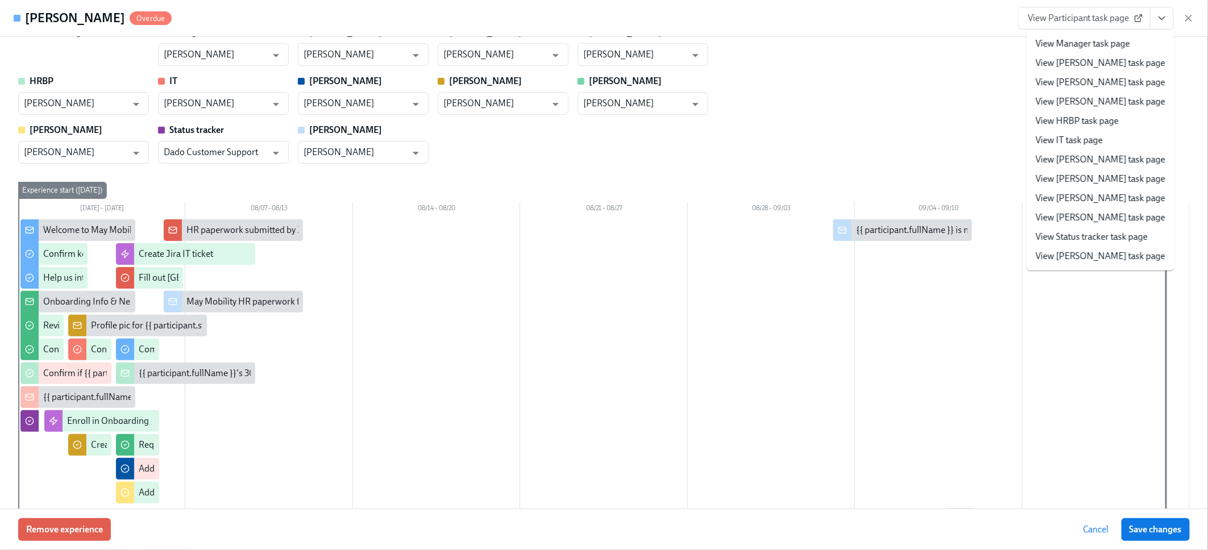
click at [1078, 19] on span "View Participant task page" at bounding box center [1084, 18] width 113 height 11
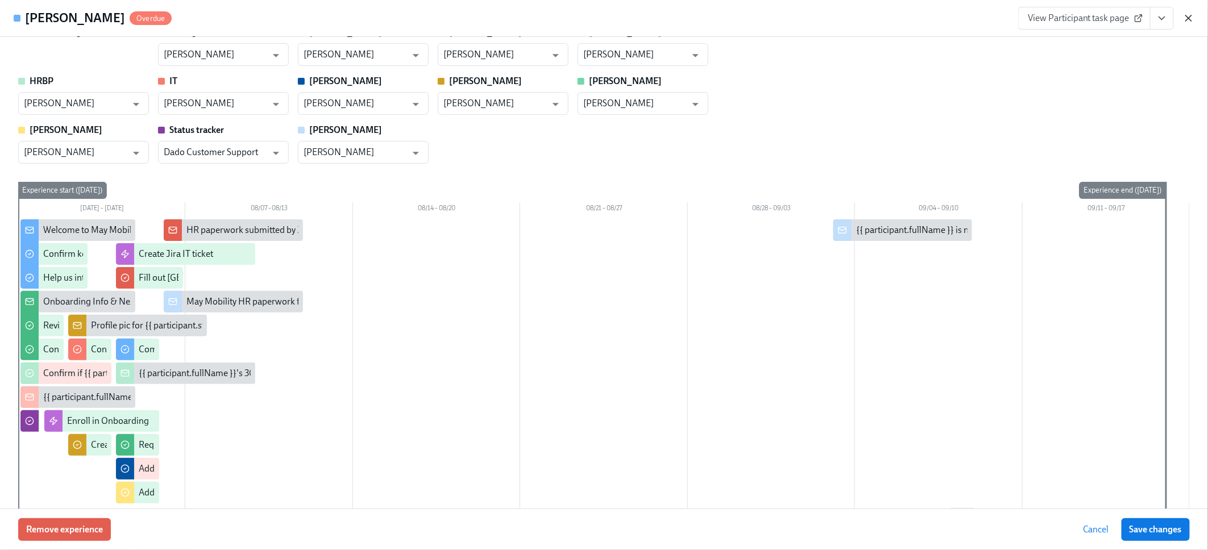
click at [1186, 20] on icon "button" at bounding box center [1188, 18] width 11 height 11
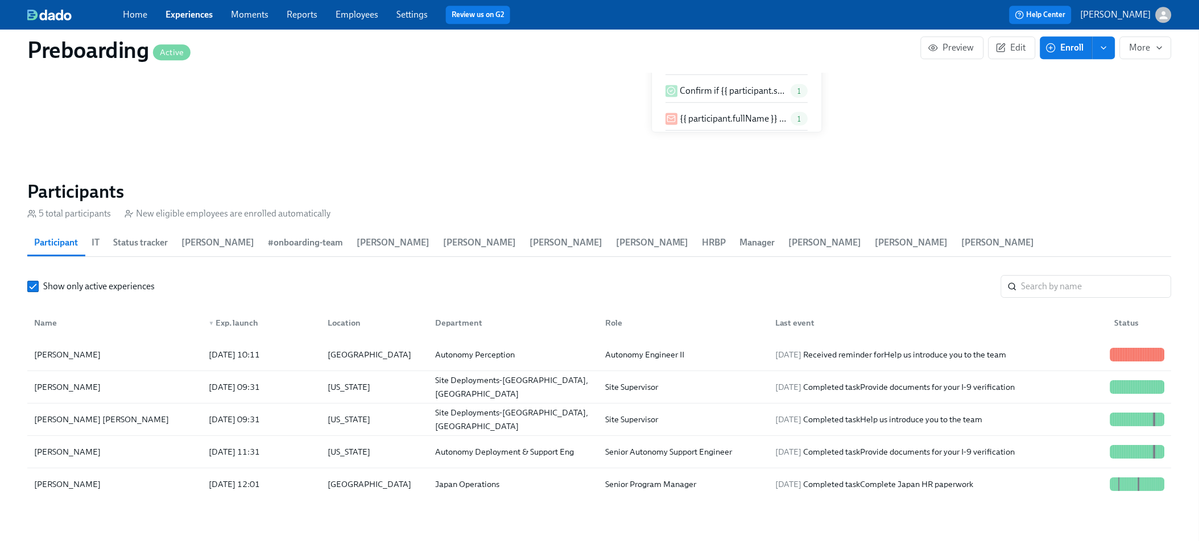
click at [349, 15] on link "Employees" at bounding box center [356, 14] width 43 height 11
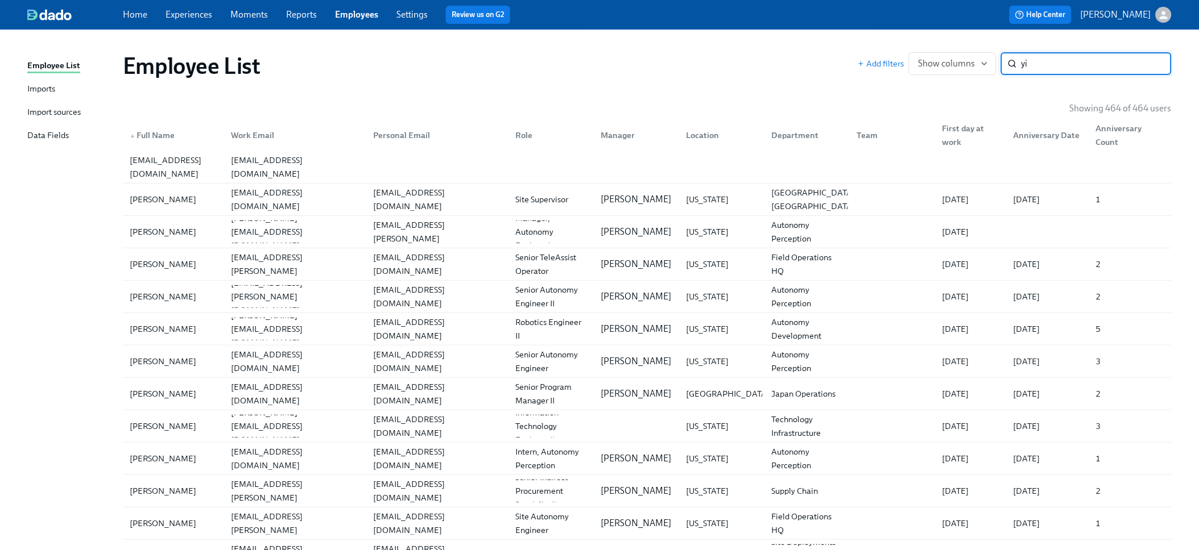
type input "yi"
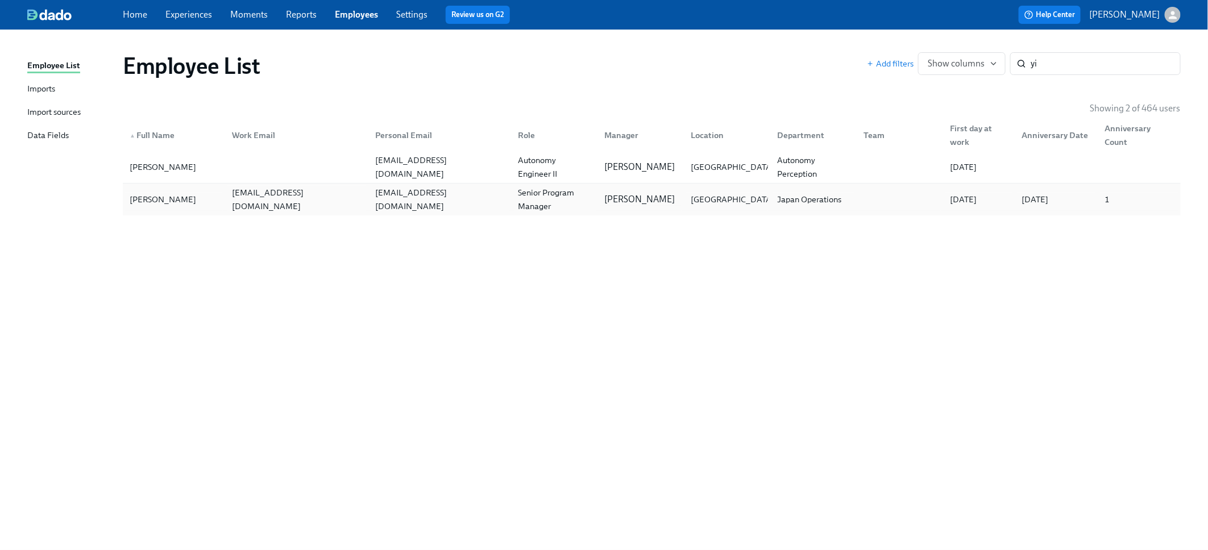
click at [321, 203] on div "yi.zhou@maymobility.com" at bounding box center [296, 199] width 139 height 27
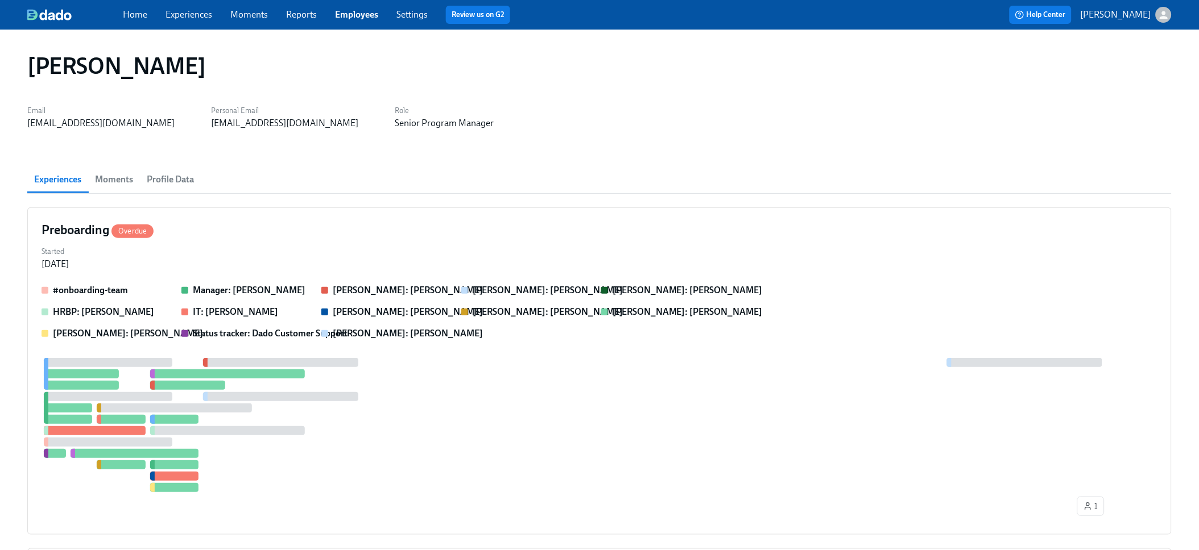
click at [133, 183] on span "Moments" at bounding box center [114, 180] width 38 height 16
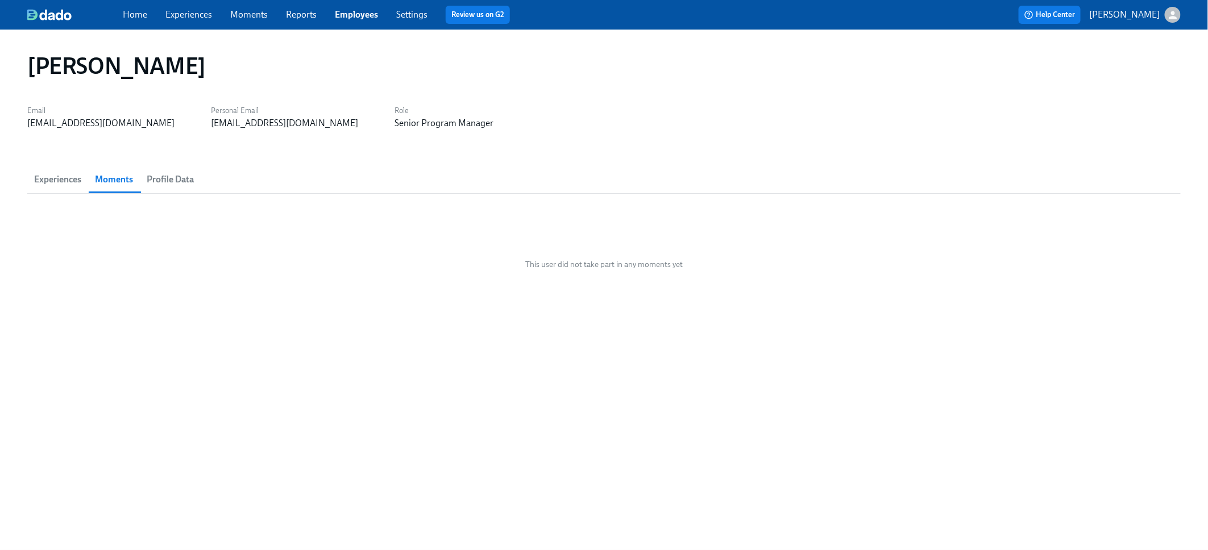
click at [189, 179] on span "Profile Data" at bounding box center [170, 180] width 47 height 16
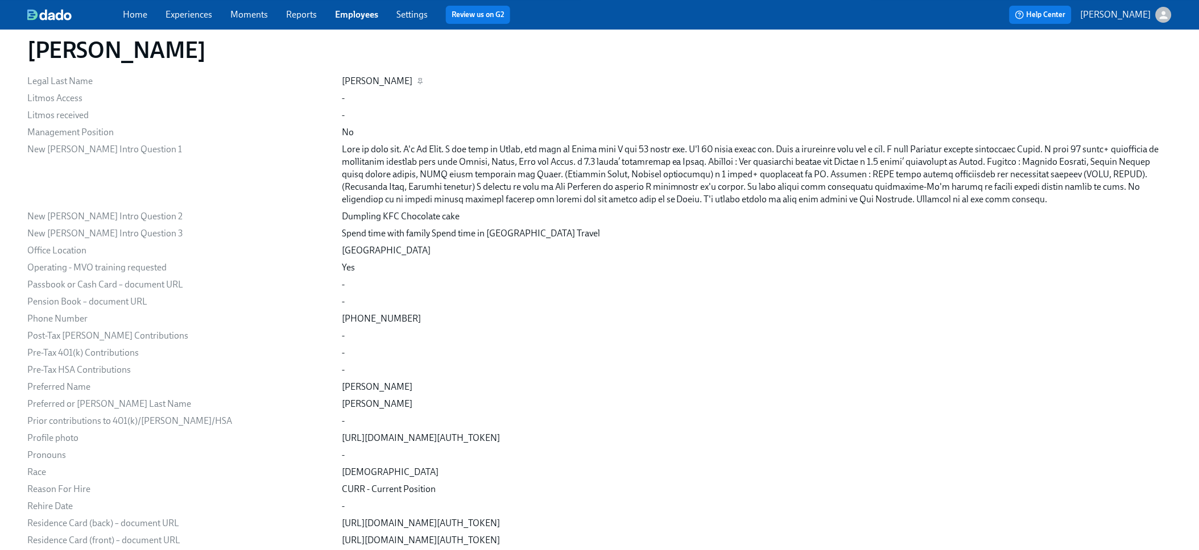
scroll to position [1259, 0]
drag, startPoint x: 307, startPoint y: 437, endPoint x: 937, endPoint y: 432, distance: 629.5
click at [500, 432] on div "https://my.dadohr.com/api/uploads?accessToken=XiH91MkVvOgFFZ3VH2zUaUJ7Oe6eG&ref…" at bounding box center [421, 437] width 158 height 13
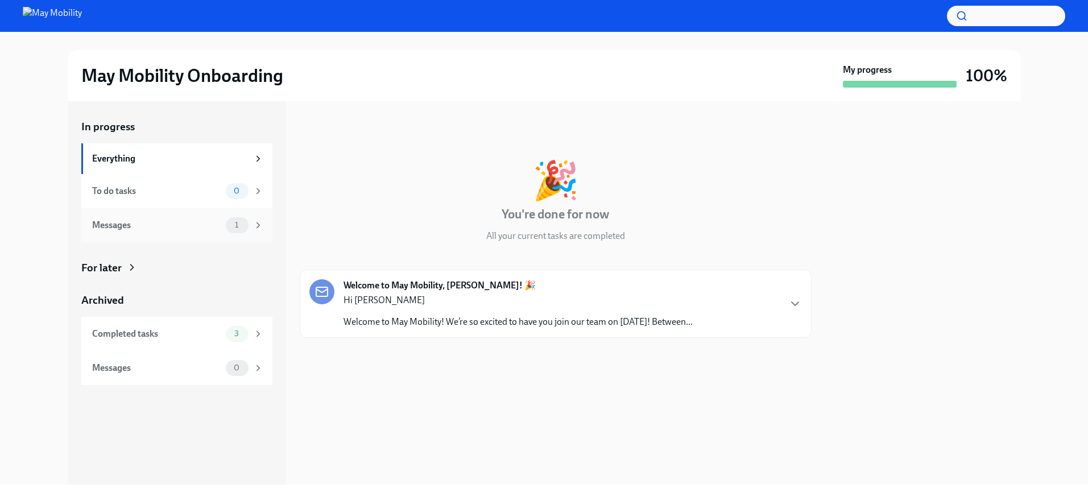
click at [122, 219] on div "Messages" at bounding box center [156, 225] width 129 height 13
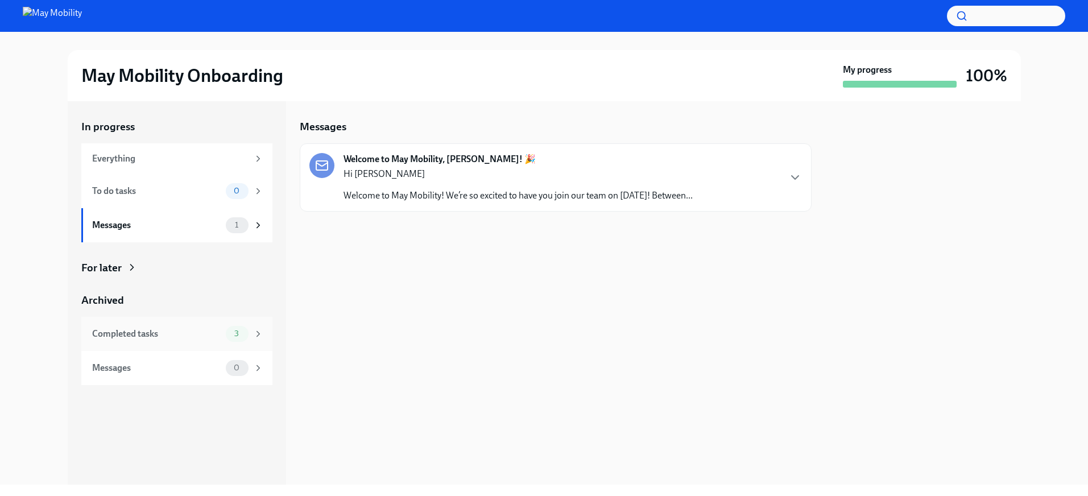
click at [143, 334] on div "Completed tasks" at bounding box center [156, 334] width 129 height 13
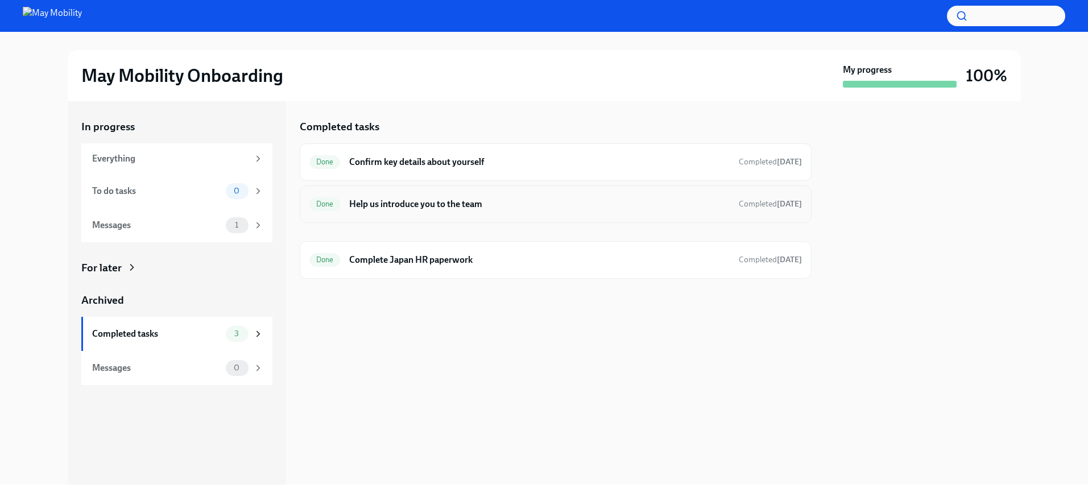
click at [432, 202] on h6 "Help us introduce you to the team" at bounding box center [539, 204] width 380 height 13
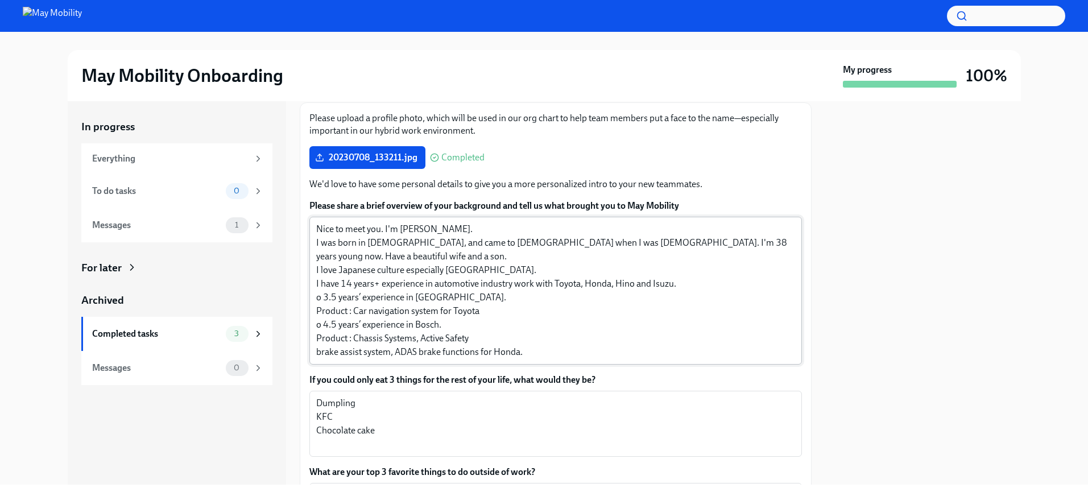
type textarea "Nice to meet you. I'm [PERSON_NAME]. I was born in [DEMOGRAPHIC_DATA], and came…"
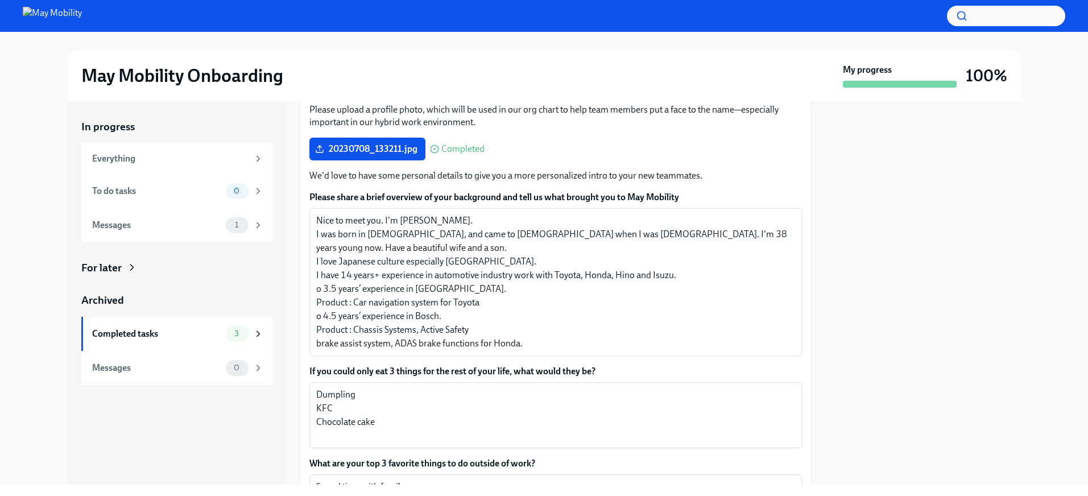
scroll to position [91, 0]
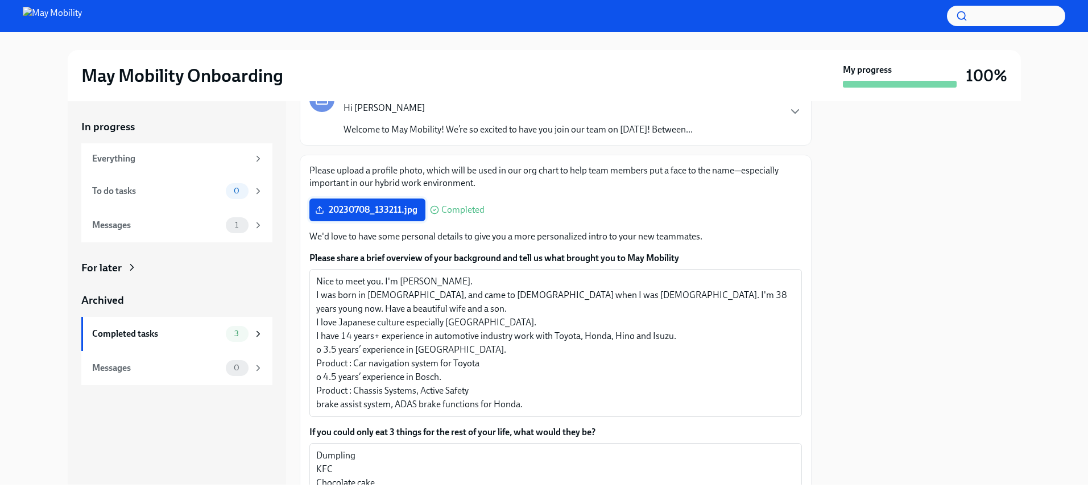
click at [391, 210] on span "20230708_133211.jpg" at bounding box center [367, 209] width 100 height 11
click at [0, 0] on input "20230708_133211.jpg" at bounding box center [0, 0] width 0 height 0
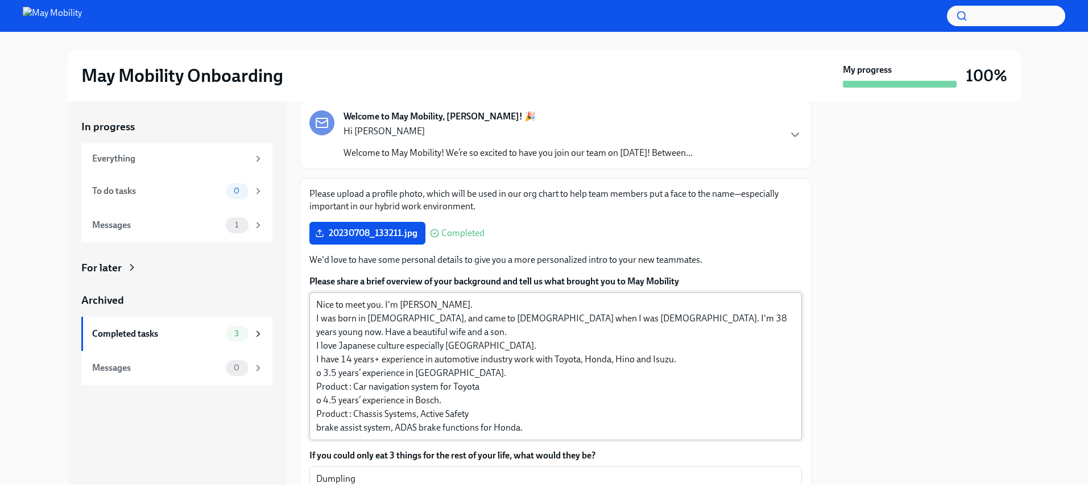
scroll to position [20, 0]
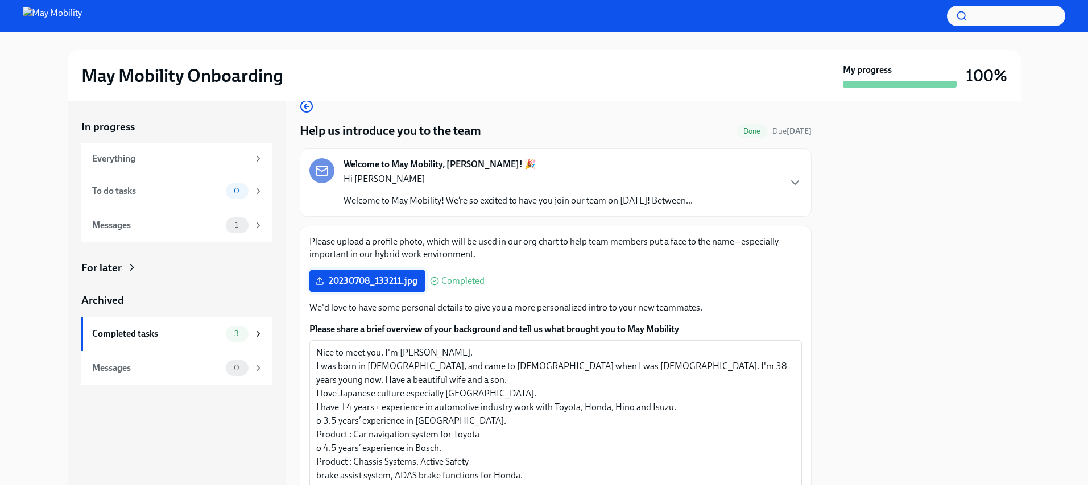
click at [387, 275] on span "20230708_133211.jpg" at bounding box center [367, 280] width 100 height 11
click at [0, 0] on input "20230708_133211.jpg" at bounding box center [0, 0] width 0 height 0
click at [366, 283] on span "20230708_133211.jpg" at bounding box center [367, 280] width 100 height 11
click at [0, 0] on input "20230708_133211.jpg" at bounding box center [0, 0] width 0 height 0
